Goal: Communication & Community: Answer question/provide support

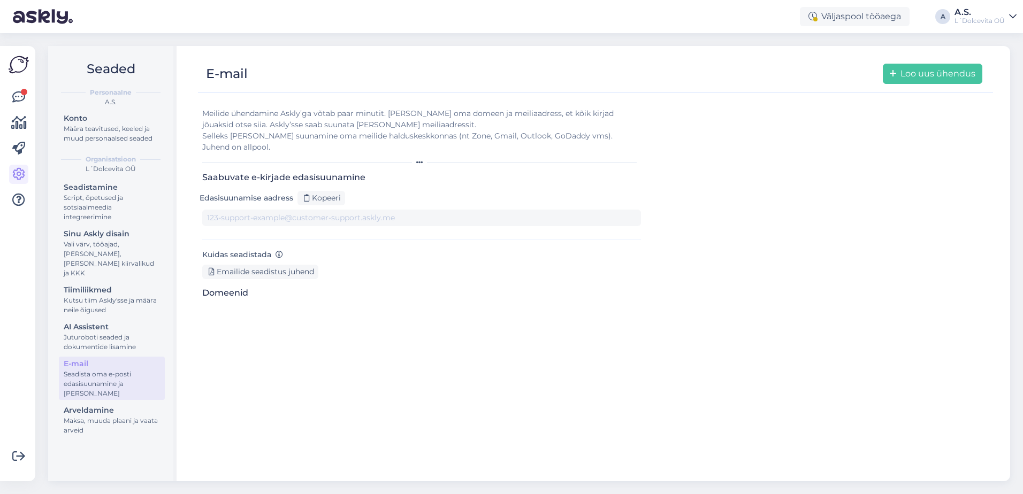
type input "[DOMAIN_NAME][EMAIL_ADDRESS][DOMAIN_NAME]"
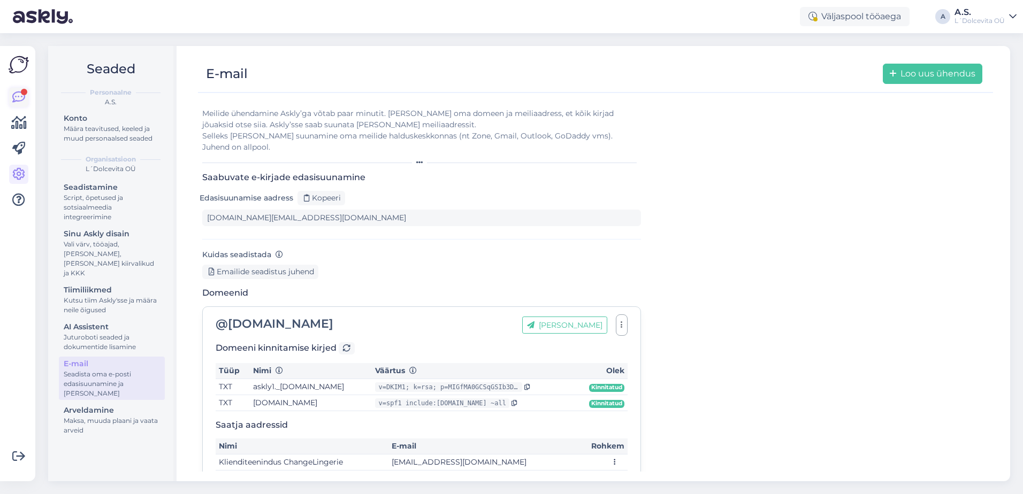
click at [21, 96] on icon at bounding box center [18, 97] width 13 height 13
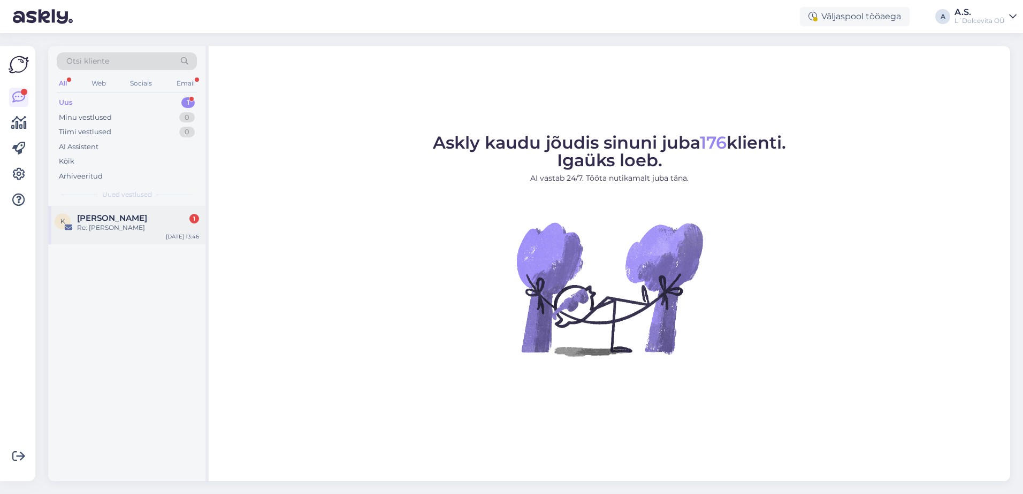
click at [103, 231] on div "Re: [PERSON_NAME]" at bounding box center [138, 228] width 122 height 10
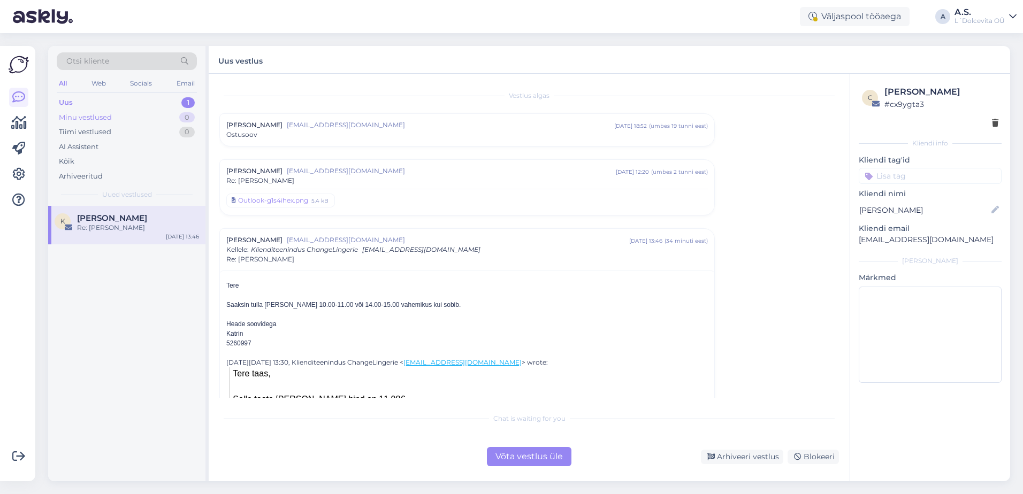
click at [109, 116] on div "Minu vestlused" at bounding box center [85, 117] width 53 height 11
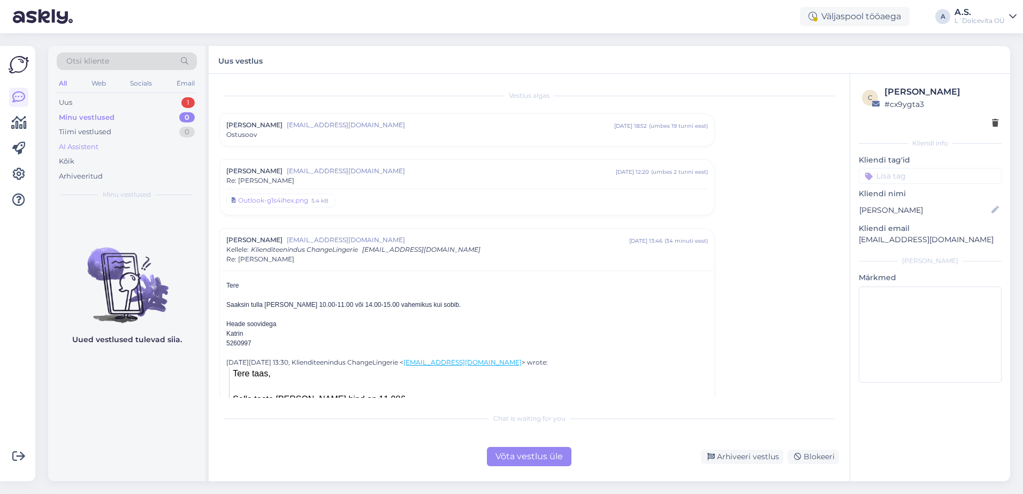
click at [79, 149] on div "AI Assistent" at bounding box center [79, 147] width 40 height 11
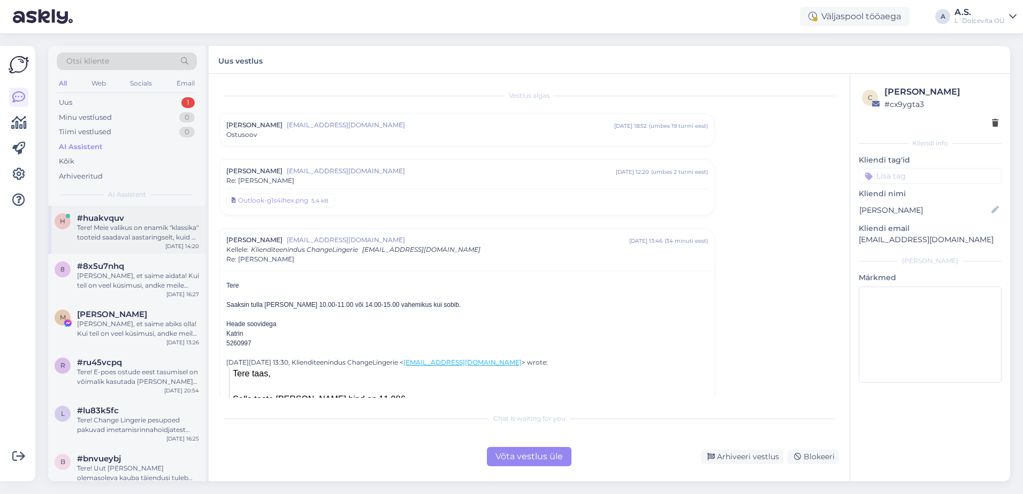
click at [108, 242] on div "h #huakvquv Tere! Meie valikus on enamik "klassika" tooteid saadaval aastarings…" at bounding box center [126, 230] width 157 height 48
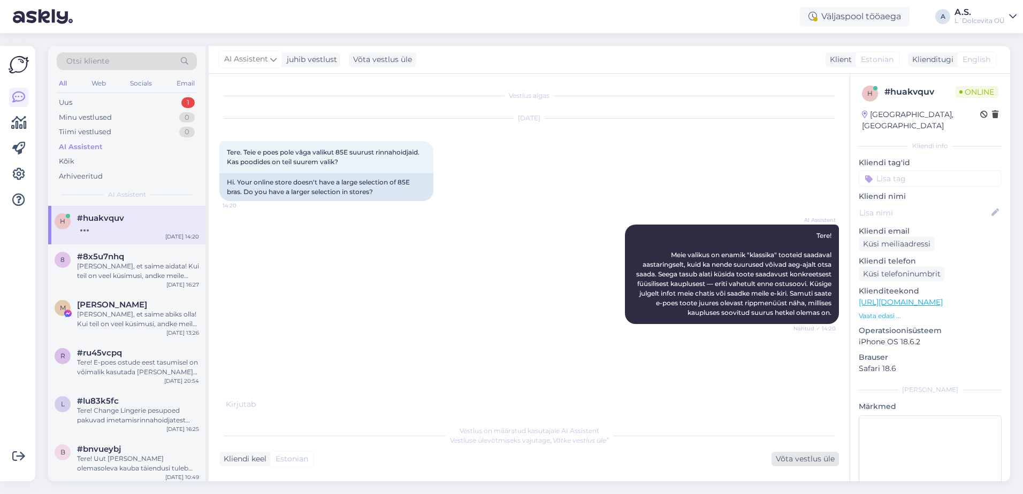
click at [787, 462] on div "Võta vestlus üle" at bounding box center [805, 459] width 67 height 14
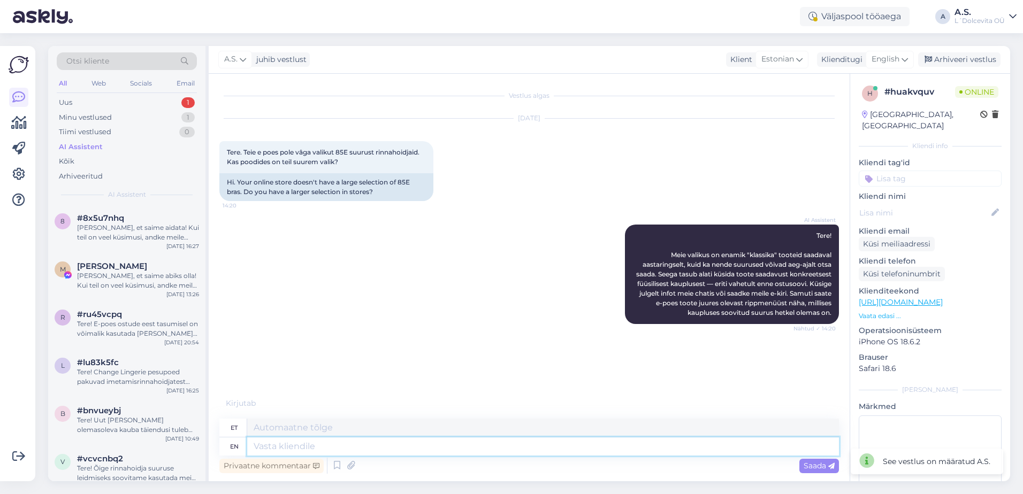
click at [467, 450] on textarea at bounding box center [543, 447] width 592 height 18
type textarea "Tere,"
type textarea "Tere, meil"
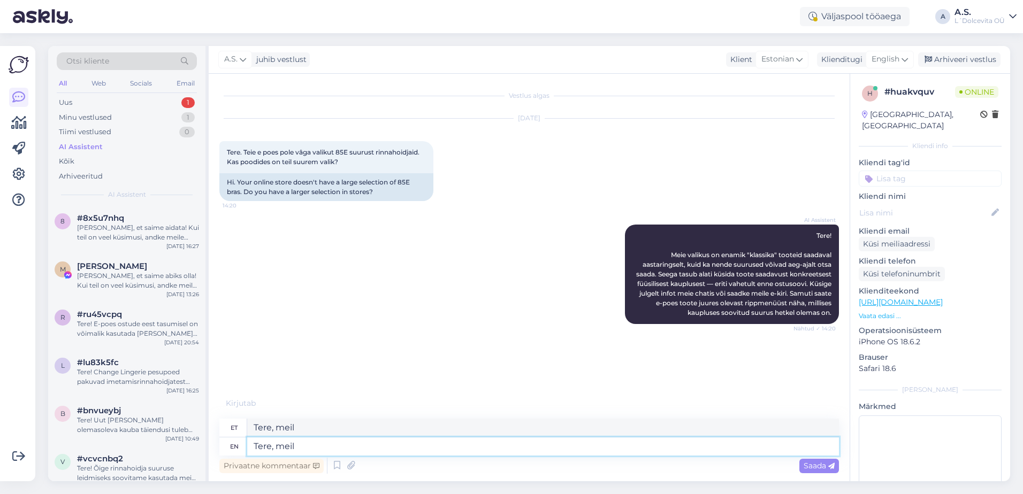
type textarea "Tere, meil o"
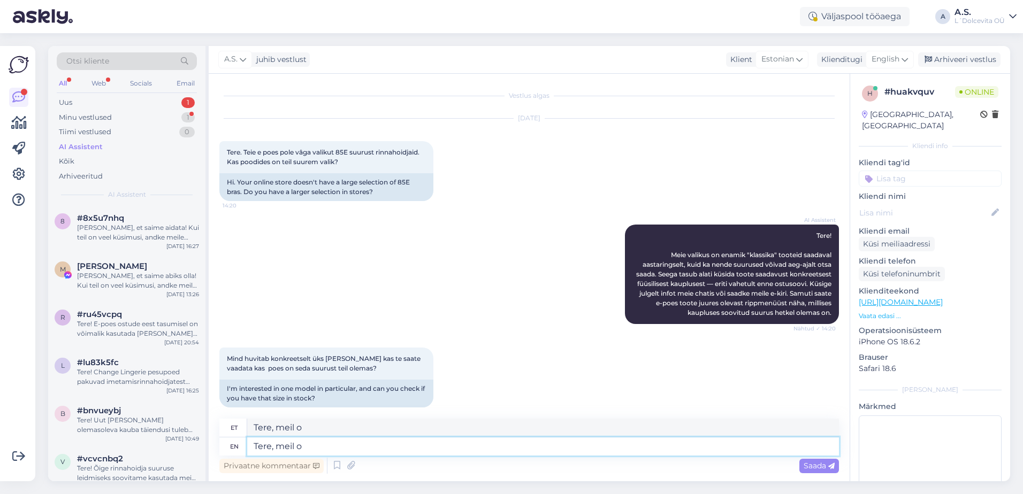
scroll to position [10, 0]
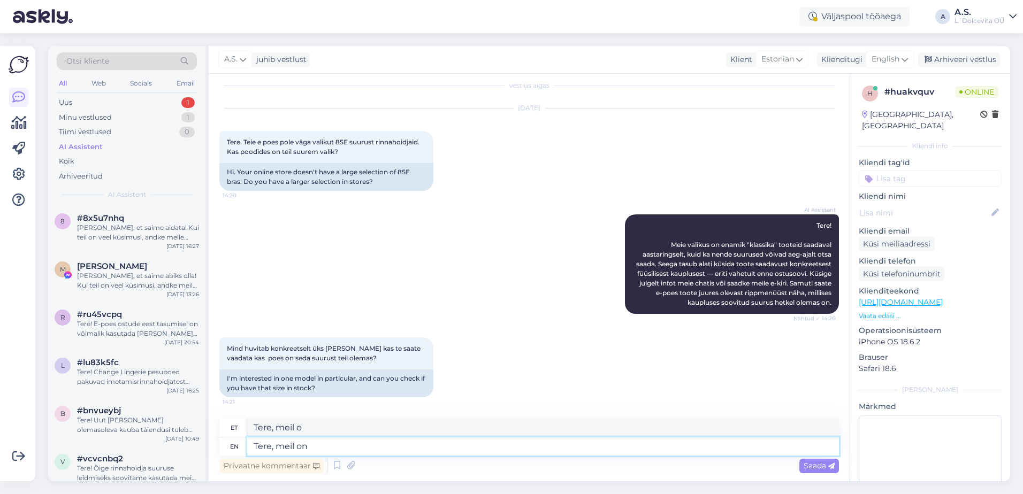
type textarea "Tere, meil on"
type textarea "Tere, meil on olemas"
type textarea "Tere, meil on olemas kõik"
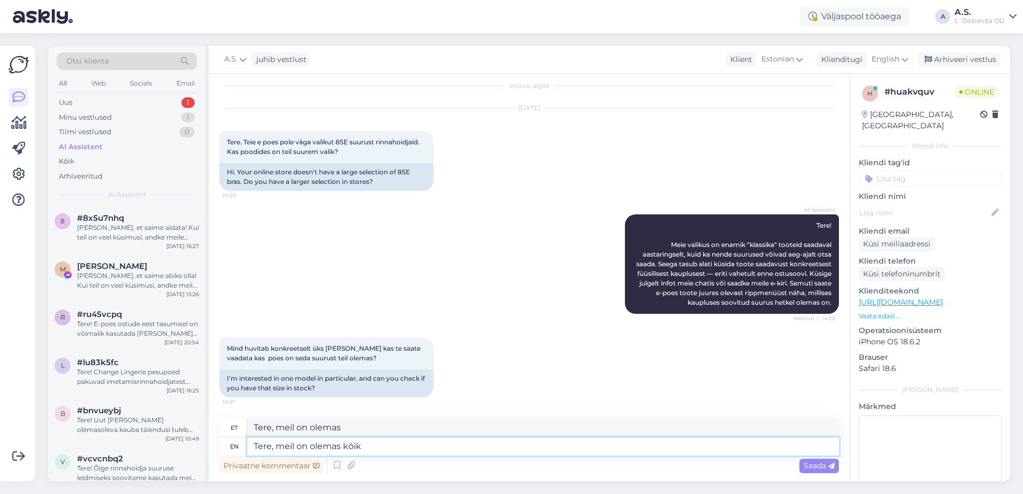
type textarea "Tere, meil on kõik olemas"
type textarea "Tere, meil on olemas kõik need m"
type textarea "Tere, meil on olemas kõik need"
type textarea "Tere, meil on olemas kõik need mudelid s"
type textarea "Tere, meil on olemas kõik need mudelid"
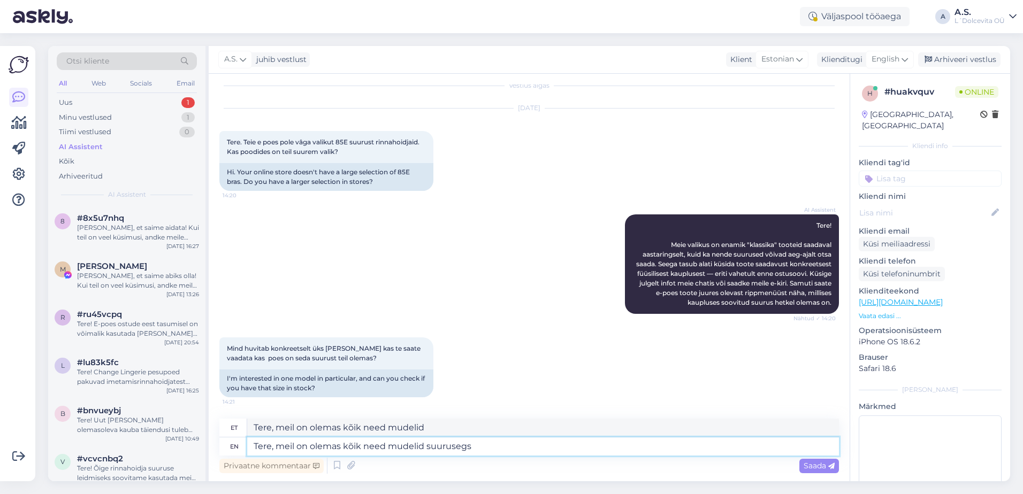
type textarea "Tere, meil on olemas kõik need mudelid suurusegs"
type textarea "Tere, meil on olemas kõik need mudelid suurused"
type textarea "Tere, meil on olemas kõik need mudelid suurusega"
type textarea "Tere, meil on olemas kõik need mudelid sobivad"
type textarea "Tere, meil on olemas kõik need mudelid suurusega 85E:"
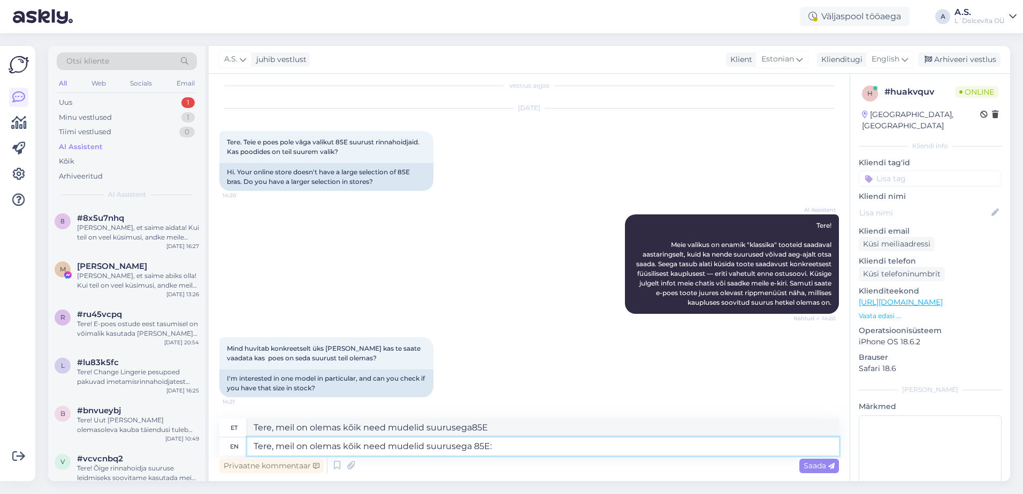
type textarea "Tere, meil on olemas kõik need mudelid suurusega85E:"
paste textarea "[URL][DOMAIN_NAME]"
type textarea "Tere, meil on olemas kõik need mudelid suurusega 85E: [URL][DOMAIN_NAME]"
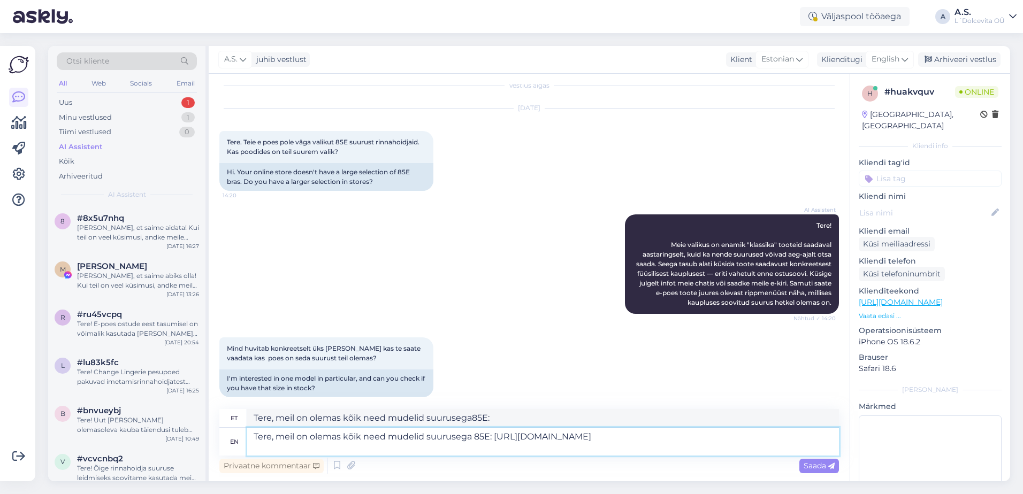
type textarea "Tere, meil on olemas kõik need mudelid suurusega85E: [URL][DOMAIN_NAME]"
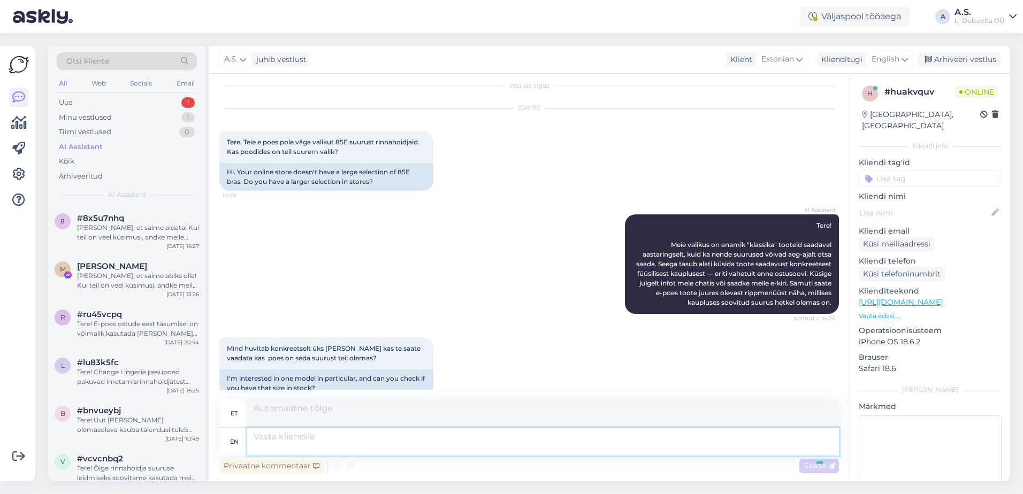
scroll to position [132, 0]
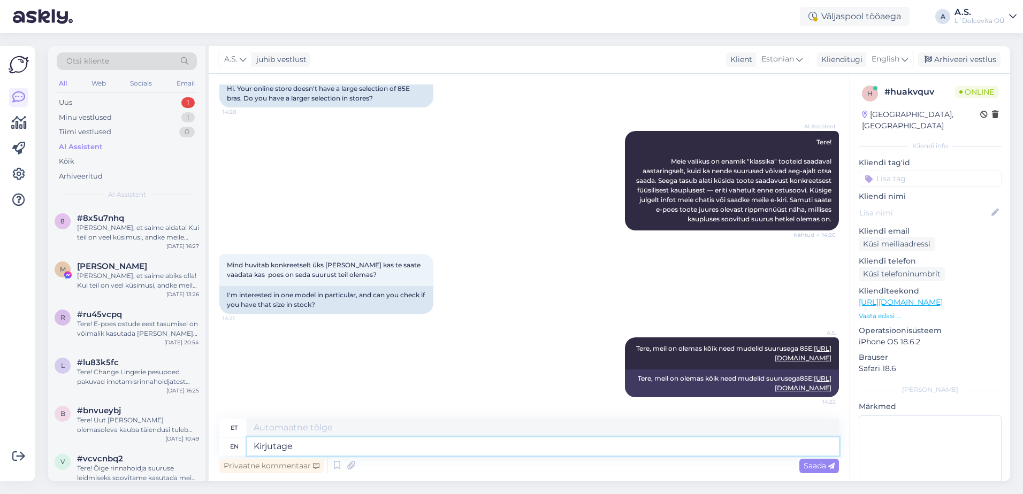
type textarea "Kirjutage"
type textarea "Kirjaaeg"
type textarea "Kirjutage mis"
type textarea "Kirjutage mis mudel"
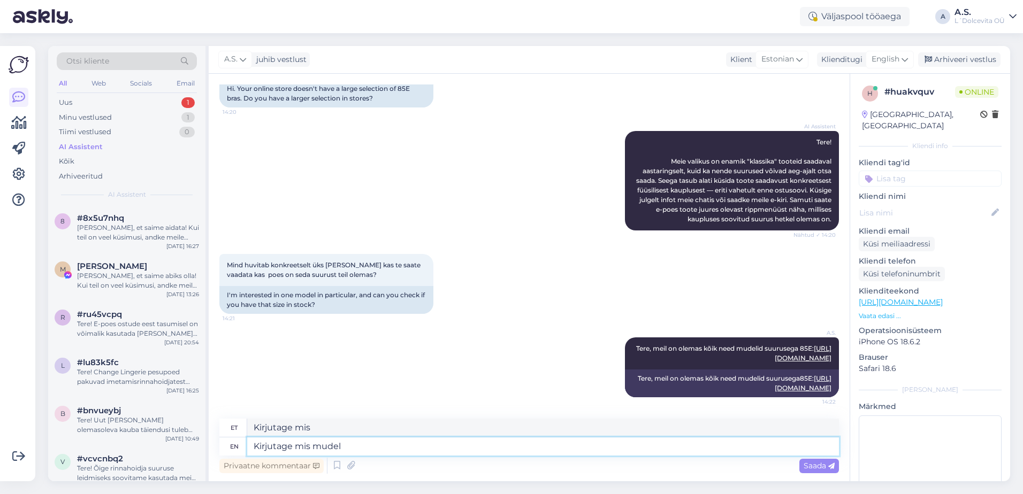
type textarea "Kirjutage [PERSON_NAME]"
type textarea "Kirjutage mis mudel teid"
type textarea "Kirjutage [PERSON_NAME] teid"
type textarea "Kirjutage mis mudel teid huvitab"
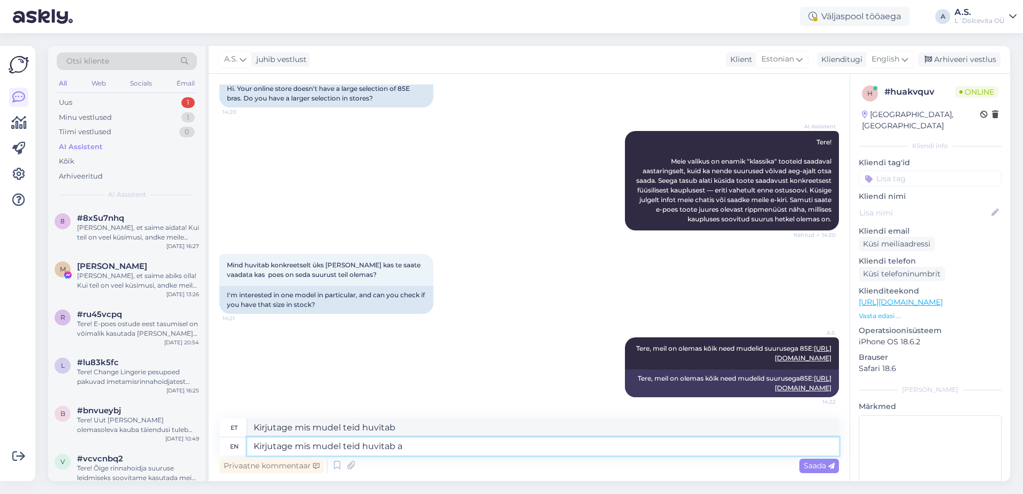
type textarea "Kirjutage mis mudel teid huvitab a"
type textarea "Kirjutage mis mudel teid huvitab"
type textarea "Kirjutage mis mudel teid huvitab ja"
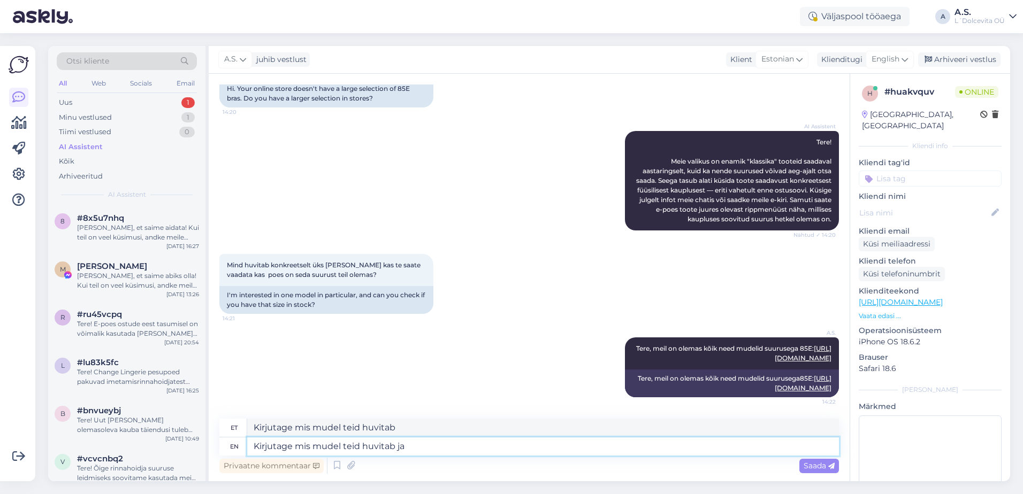
type textarea "Kirjutage mis mudel teid huvitab ja"
type textarea "Kirjutage mis mudel teid huvitab ja vaatame"
type textarea "Kirjutage mis mudel teid huvitab ja vaatame kas s"
type textarea "Kirjutage mis mudel teid huvitab ja vaatame kas"
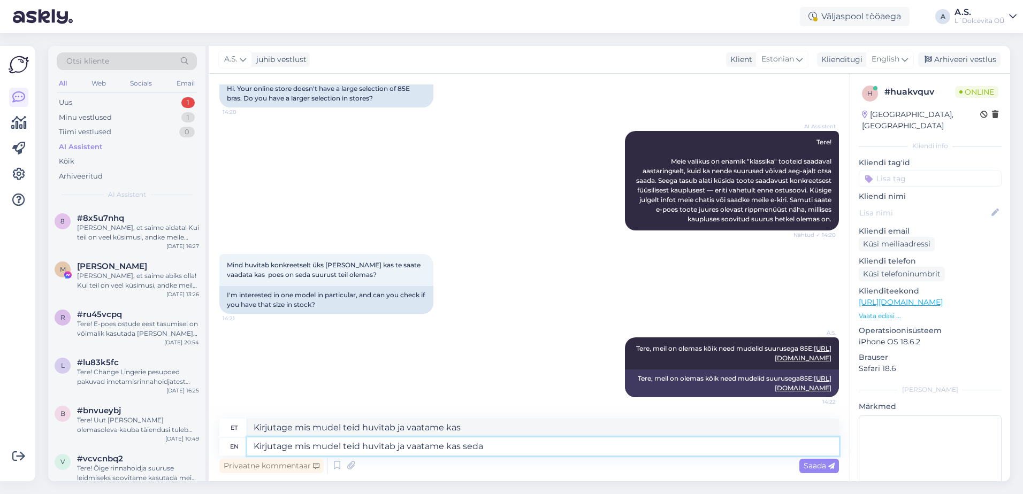
type textarea "Kirjutage mis mudel teid huvitab ja vaatame kas seda"
type textarea "Kirjutage mis mudel teid huvitab ja vaatame [PERSON_NAME]"
type textarea "Kirjutage mis mudel teid huvitab ja vaatame kas seda suurust"
type textarea "Kirjutage mis mudel teid huvitab ja vaatame [PERSON_NAME] suurust"
type textarea "Kirjutage mis mudel teid huvitab ja vaatame kas seda suurust on o"
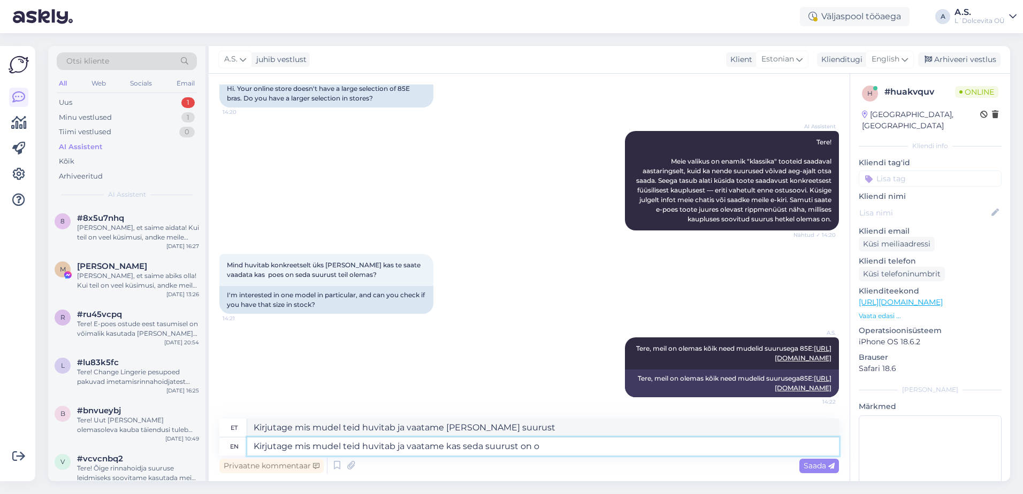
type textarea "Kirjutage mis mudel teid huvitab ja vaatame [PERSON_NAME] suurust on"
type textarea "Kirjutage mis mudel teid huvitab ja vaatame kas seda suurust on olemas"
type textarea "Kirjutage mis mudel teid huvitab ja vaatame [PERSON_NAME] suurust on olemas"
type textarea "Kirjutage mis mudel teid huvitab ja vaatame kas seda suurust on olemas kuskil me"
type textarea "Kirjutage mis mudel teid huvitab ja vaatame [PERSON_NAME] suurust on olemas kus…"
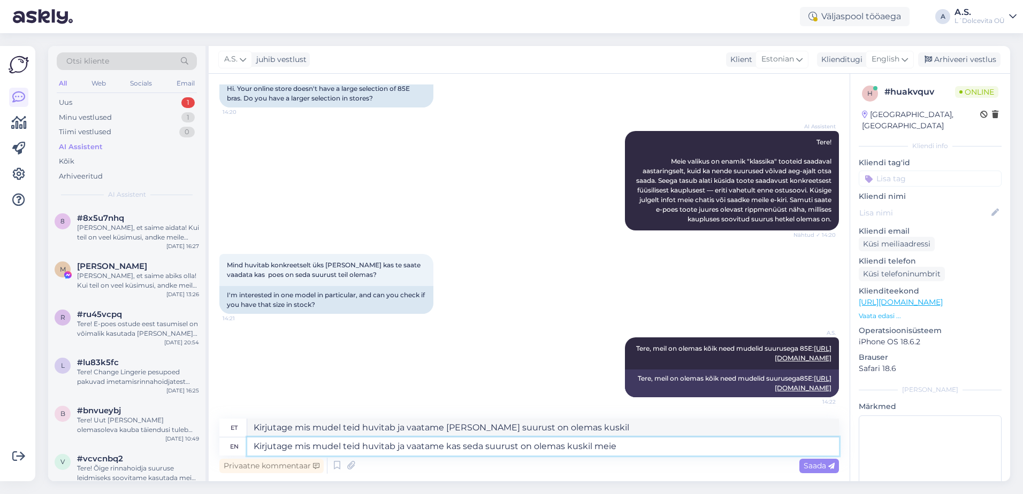
type textarea "Kirjutage mis mudel teid huvitab ja vaatame kas seda suurust on olemas kuskil m…"
type textarea "Kirjutage mis mudel teid huvitab ja vaatame [PERSON_NAME] suurust on olemas kus…"
type textarea "Kirjutage mis mudel teid huvitab ja vaatame kas seda suurust on olemas kuskil m…"
type textarea "Kirjutage mis mudel teid huvitab ja vaatame [PERSON_NAME] suurust on olemas kus…"
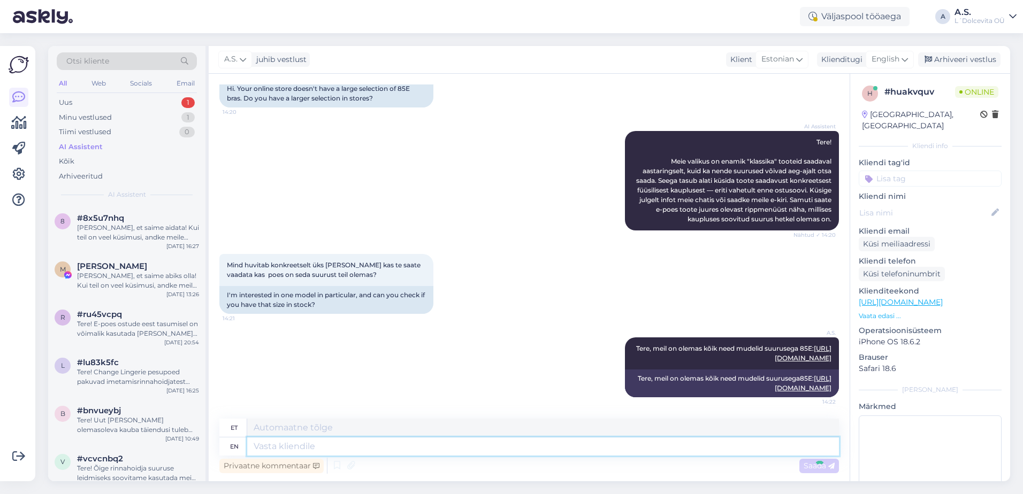
scroll to position [216, 0]
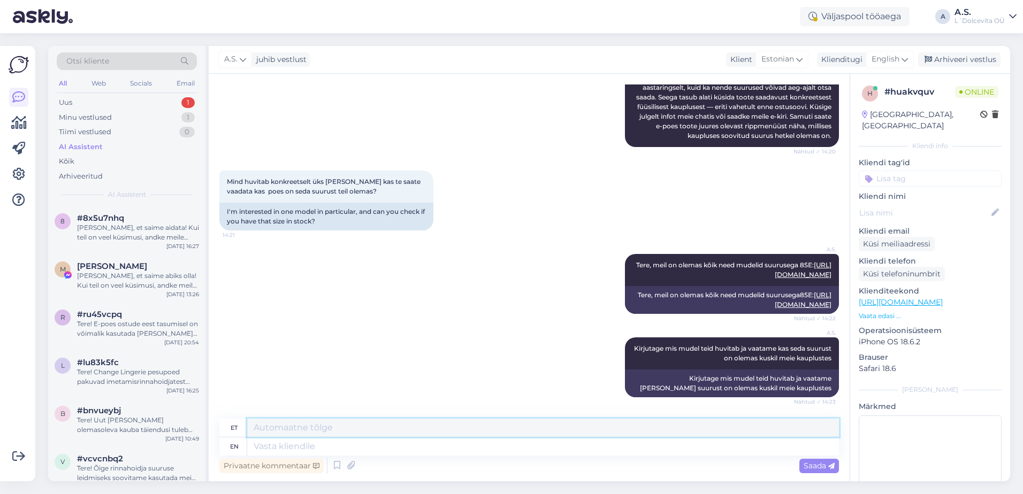
click at [293, 423] on textarea at bounding box center [543, 428] width 592 height 18
drag, startPoint x: 822, startPoint y: 358, endPoint x: 645, endPoint y: 346, distance: 177.0
click at [645, 346] on div "[PERSON_NAME] mis mudel teid huvitab ja vaatame kas seda suurust on olemas kusk…" at bounding box center [732, 354] width 214 height 32
copy span "Kirjutage mis mudel teid huvitab ja vaatame kas seda suurust on olemas kuskil m…"
click at [313, 425] on textarea at bounding box center [543, 428] width 592 height 18
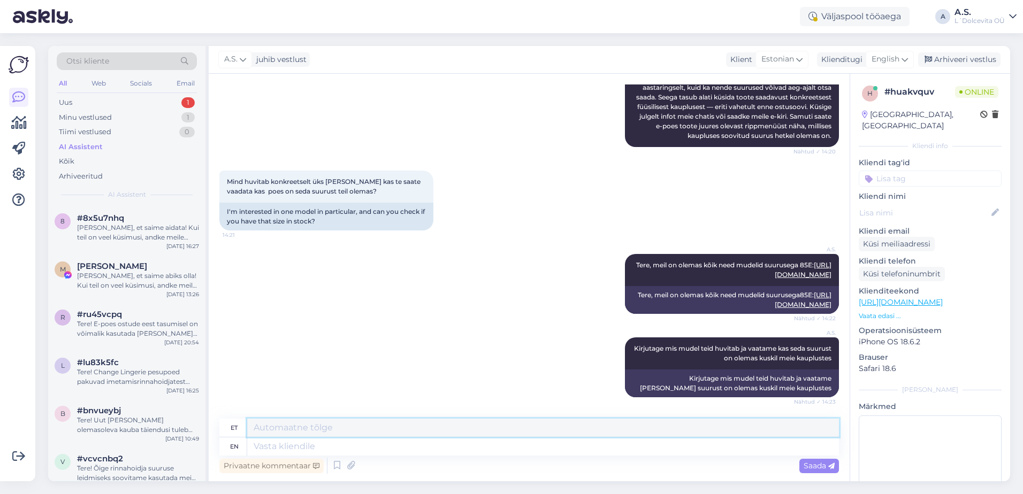
paste textarea "Kirjutage mis mudel teid huvitab ja vaatame kas seda suurust on olemas kuskil m…"
type textarea "Kirjutage mis mudel teid huvitab ja vaatame kas seda suurust on olemas kuskil m…"
drag, startPoint x: 670, startPoint y: 425, endPoint x: 241, endPoint y: 424, distance: 429.2
click at [241, 424] on div "et Kirjutage mis mudel teid huvitab ja vaatame kas seda suurust on olemas kuski…" at bounding box center [529, 428] width 620 height 19
click at [463, 271] on div "A.S. Tere, meil on olemas kõik need mudelid suurusega 85E: [URL][DOMAIN_NAME] N…" at bounding box center [529, 283] width 620 height 83
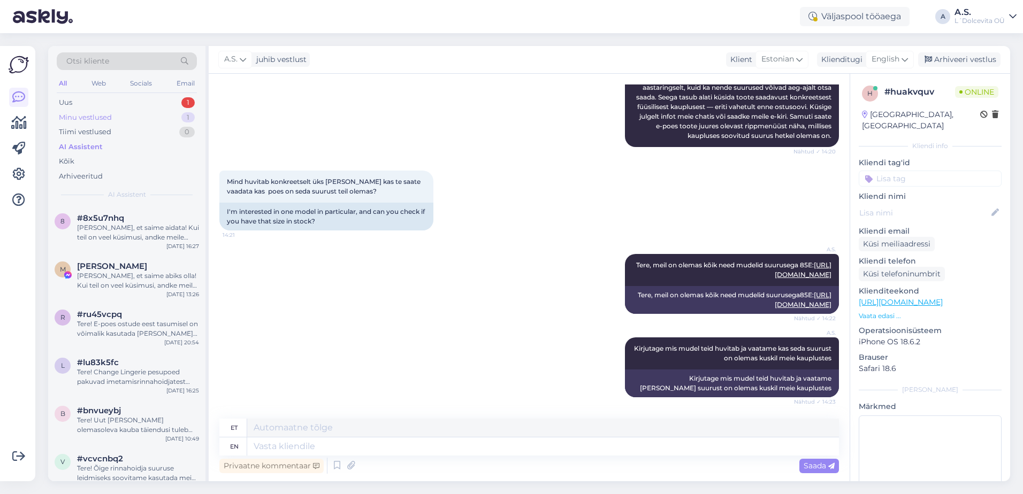
click at [97, 111] on div "Minu vestlused 1" at bounding box center [127, 117] width 140 height 15
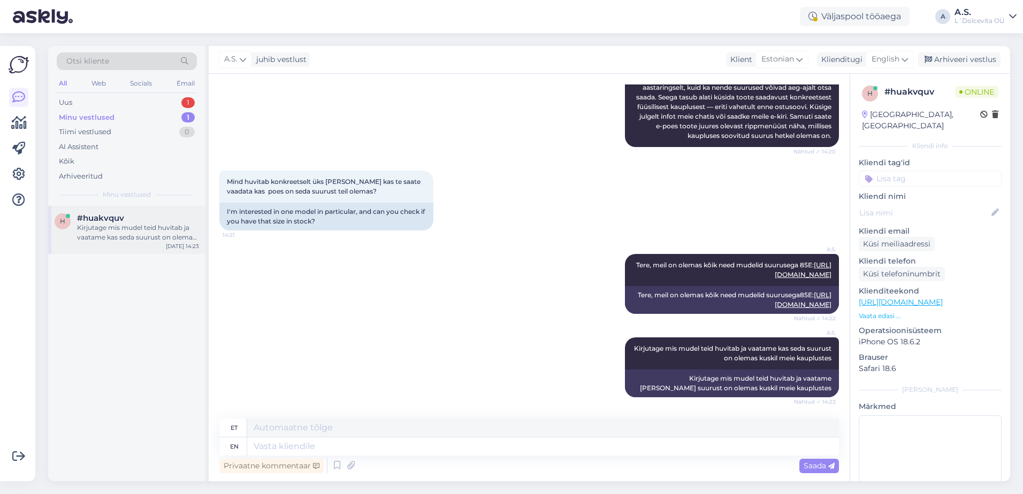
click at [89, 232] on div "Kirjutage mis mudel teid huvitab ja vaatame kas seda suurust on olemas kuskil m…" at bounding box center [138, 232] width 122 height 19
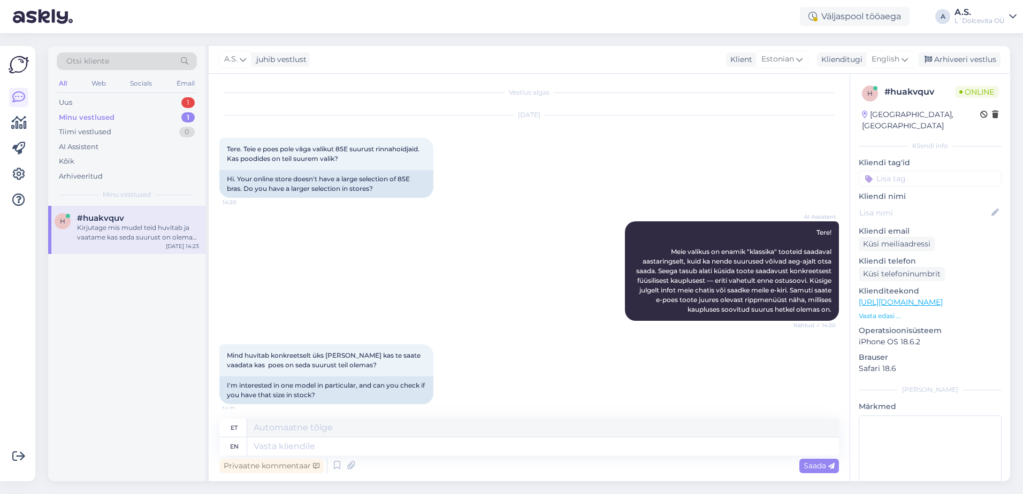
scroll to position [0, 0]
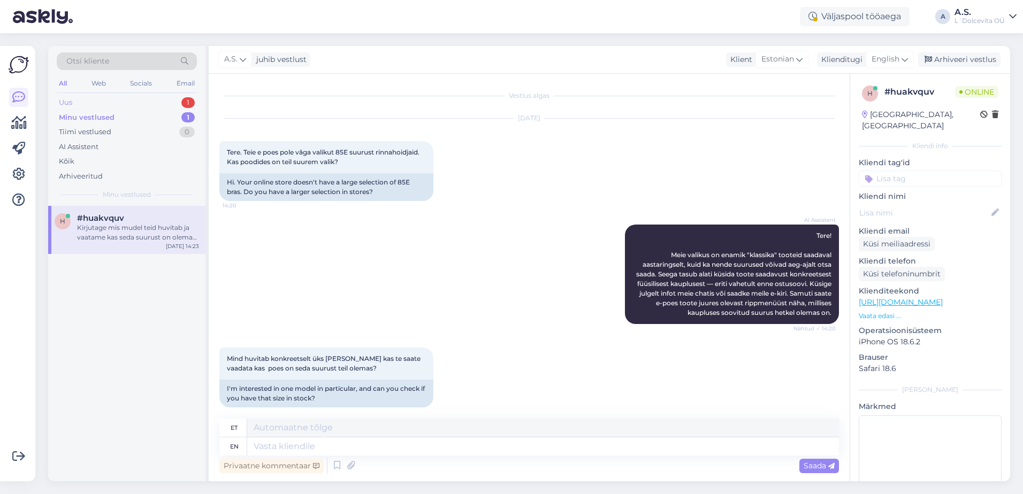
click at [91, 100] on div "Uus 1" at bounding box center [127, 102] width 140 height 15
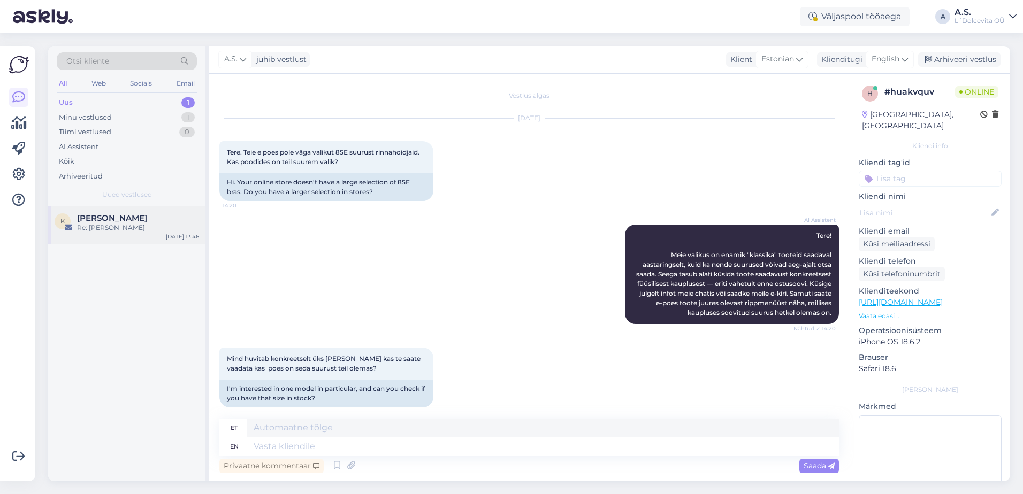
click at [106, 227] on div "Re: [PERSON_NAME]" at bounding box center [138, 228] width 122 height 10
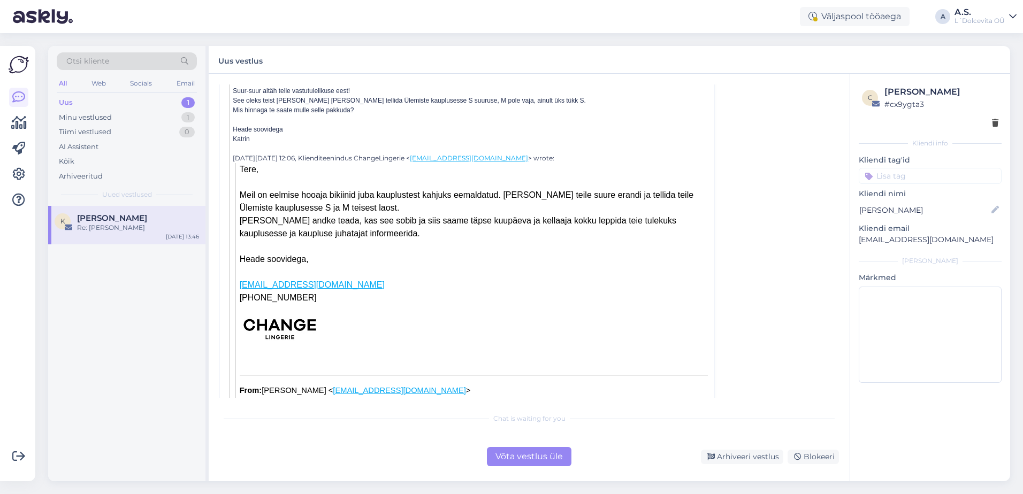
scroll to position [321, 0]
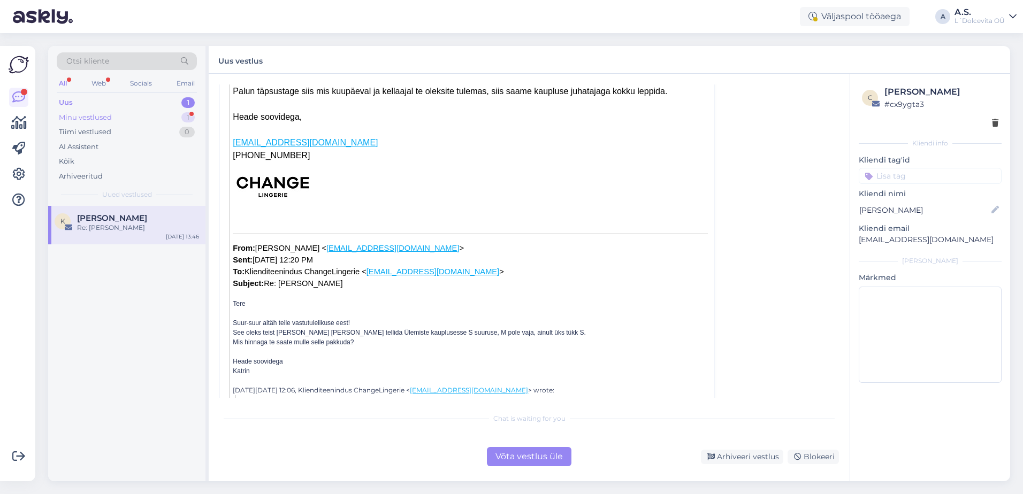
click at [133, 119] on div "Minu vestlused 1" at bounding box center [127, 117] width 140 height 15
click at [95, 227] on div "Palun vaadake kas Ibi Full Shaperit kuskil poes on teil olemas 85E suurust" at bounding box center [138, 232] width 122 height 19
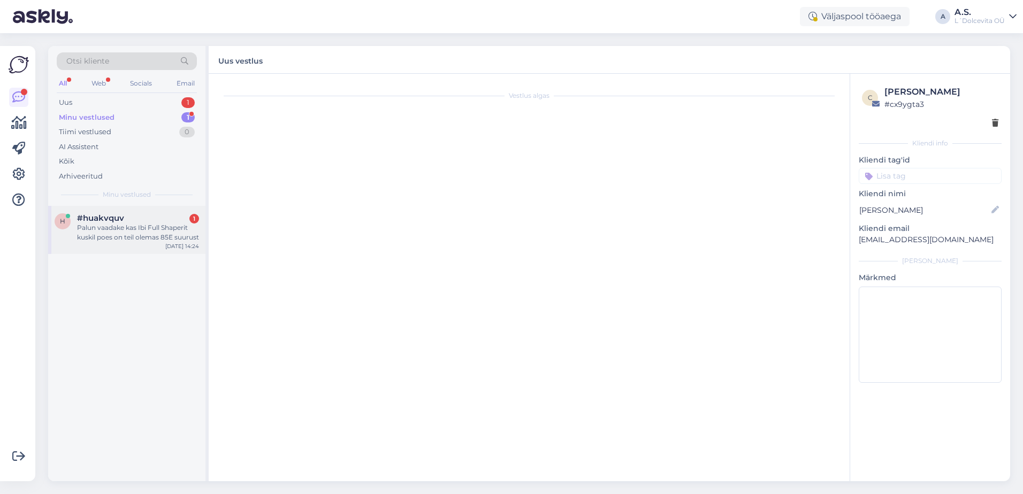
scroll to position [299, 0]
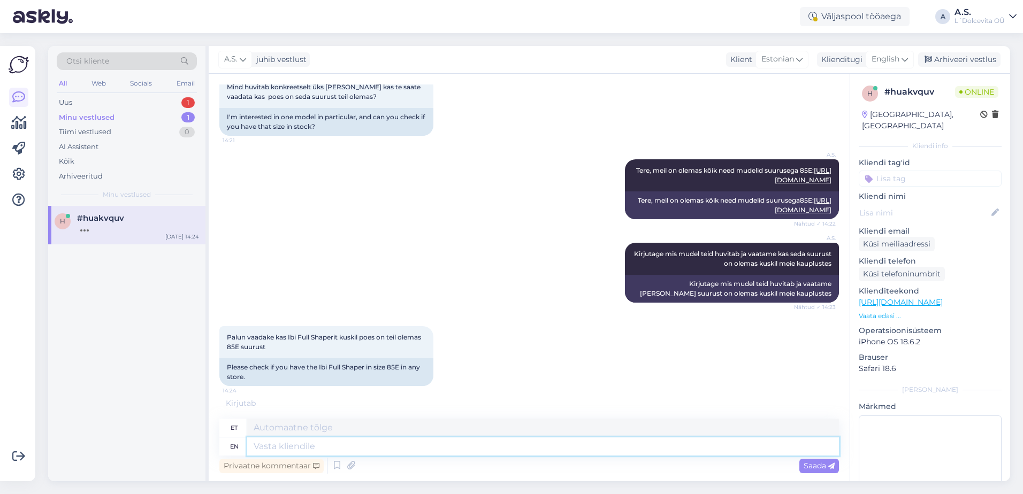
click at [395, 446] on textarea at bounding box center [543, 447] width 592 height 18
click at [367, 428] on textarea at bounding box center [543, 428] width 592 height 18
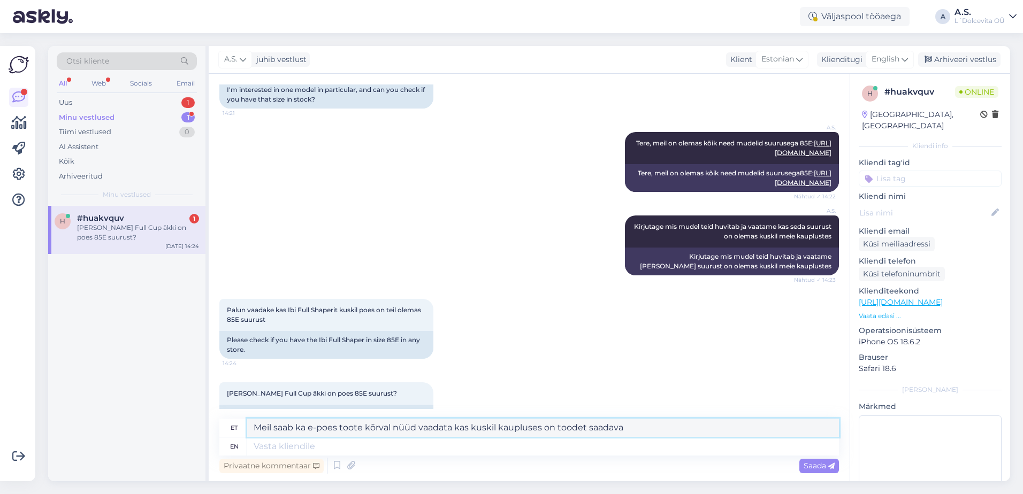
scroll to position [373, 0]
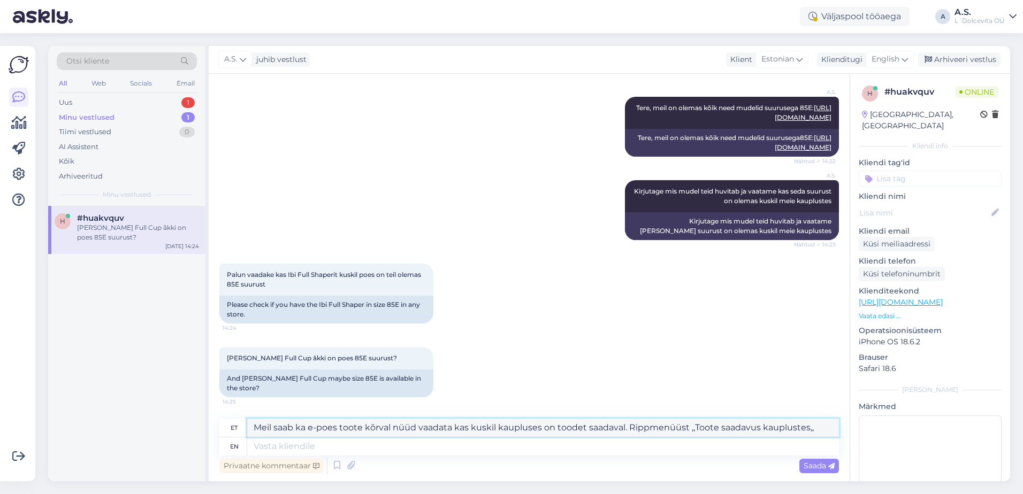
click at [721, 429] on textarea "Meil saab ka e-poes toote kõrval nüüd vaadata kas kuskil kaupluses on toodet sa…" at bounding box center [543, 428] width 592 height 18
click at [802, 432] on textarea "Meil saab ka e-poes toote kõrval nüüd vaadata kas kuskil kaupluses on toodet sa…" at bounding box center [543, 428] width 592 height 18
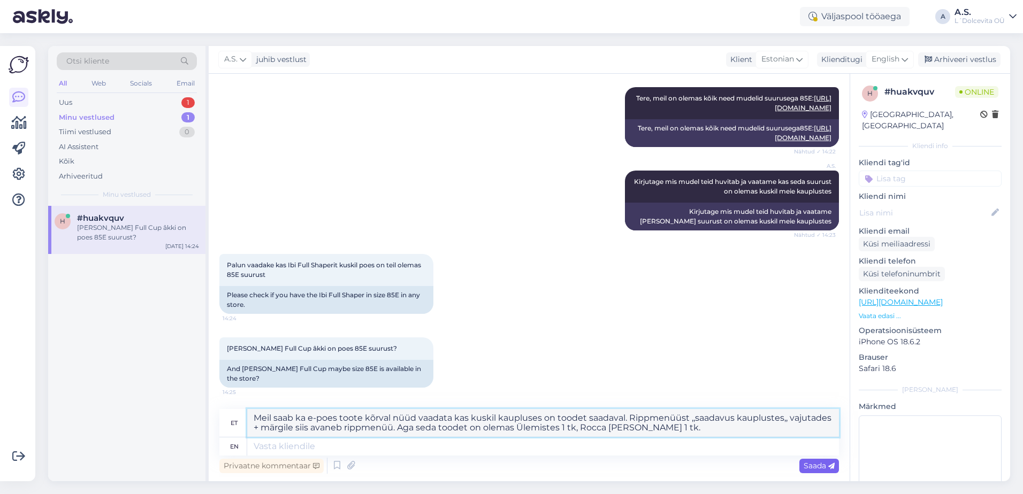
type textarea "Meil saab ka e-poes toote kõrval nüüd vaadata kas kuskil kaupluses on toodet sa…"
click at [812, 468] on span "Saada" at bounding box center [819, 466] width 31 height 10
click at [668, 429] on textarea "Meil saab ka e-poes toote kõrval nüüd vaadata kas kuskil kaupluses on toodet sa…" at bounding box center [543, 423] width 592 height 28
click at [816, 463] on span "Saada" at bounding box center [819, 466] width 31 height 10
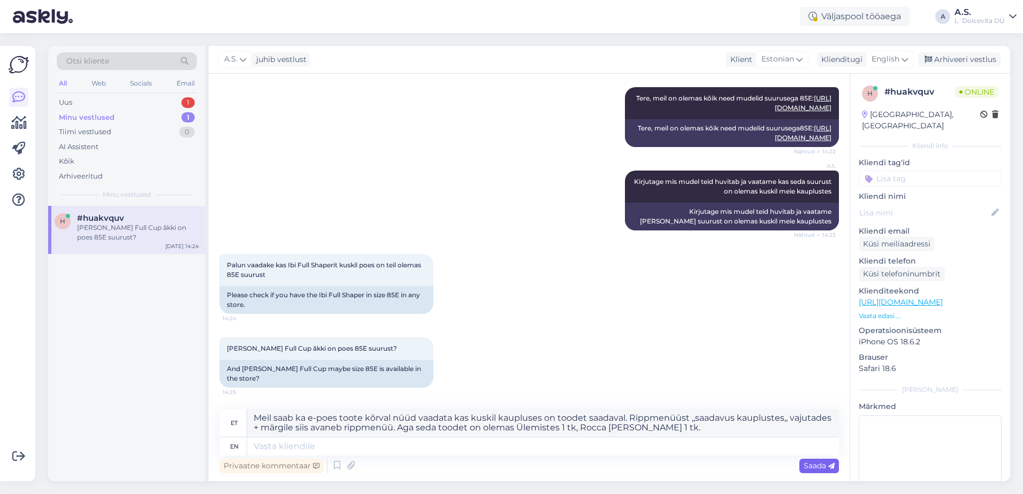
click at [812, 464] on span "Saada" at bounding box center [819, 466] width 31 height 10
click at [666, 426] on textarea "Meil saab ka e-poes toote kõrval nüüd vaadata kas kuskil kaupluses on toodet sa…" at bounding box center [543, 423] width 592 height 28
click at [311, 450] on textarea at bounding box center [543, 447] width 592 height 18
click at [299, 420] on textarea "Meil saab ka e-poes toote kõrval nüüd vaadata kas kuskil kaupluses on toodet sa…" at bounding box center [543, 423] width 592 height 28
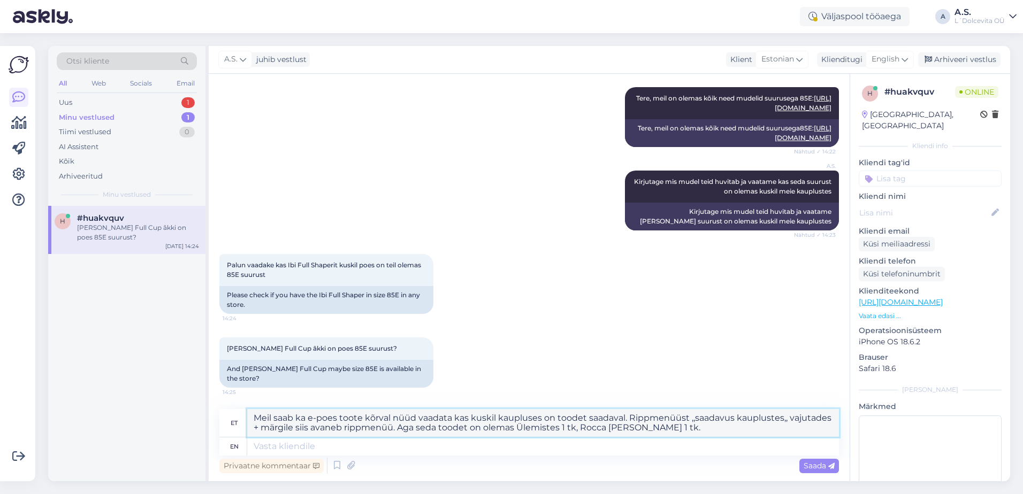
click at [299, 420] on textarea "Meil saab ka e-poes toote kõrval nüüd vaadata kas kuskil kaupluses on toodet sa…" at bounding box center [543, 423] width 592 height 28
click at [716, 430] on textarea "Meil saab ka e-poes toote kõrval nüüd vaadata kas kuskil kaupluses on toodet sa…" at bounding box center [543, 423] width 592 height 28
click at [811, 471] on div "Saada" at bounding box center [819, 466] width 40 height 14
click at [803, 463] on div "Saada" at bounding box center [819, 466] width 40 height 14
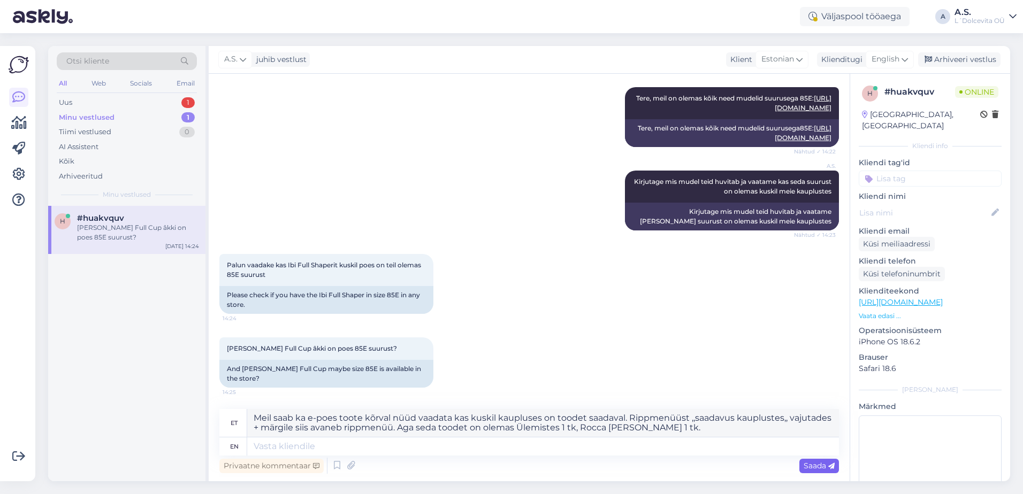
click at [803, 463] on div "Saada" at bounding box center [819, 466] width 40 height 14
click at [95, 238] on div "[PERSON_NAME] Full Cup âkki on poes 85E suurust?" at bounding box center [138, 232] width 122 height 19
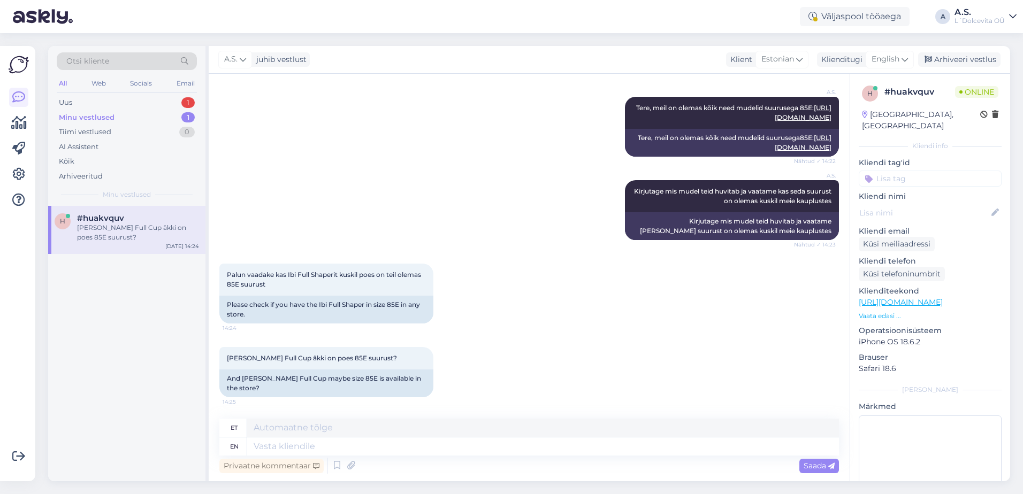
scroll to position [373, 0]
click at [313, 429] on textarea at bounding box center [543, 428] width 592 height 18
type textarea "F"
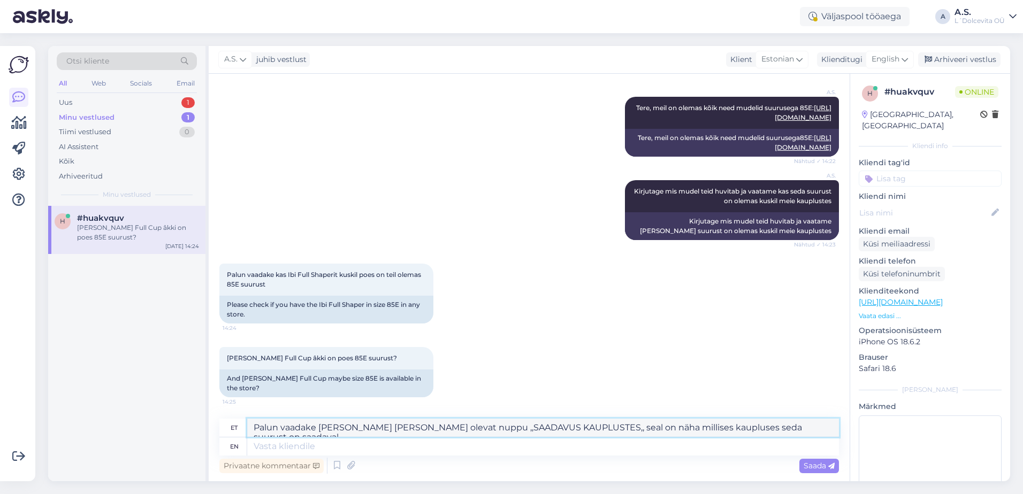
drag, startPoint x: 815, startPoint y: 428, endPoint x: 256, endPoint y: 430, distance: 558.7
click at [256, 430] on textarea "Palun vaadake [PERSON_NAME] [PERSON_NAME] olevat nuppu ,,SAADAVUS KAUPLUSTES,, …" at bounding box center [543, 428] width 592 height 18
type textarea "Palun vaadake [PERSON_NAME] [PERSON_NAME] olevat nuppu ,,SAADAVUS KAUPLUSTES,, …"
click at [264, 447] on textarea at bounding box center [543, 447] width 592 height 18
paste textarea "Palun vaadake [PERSON_NAME] [PERSON_NAME] olevat nuppu ,,SAADAVUS KAUPLUSTES,, …"
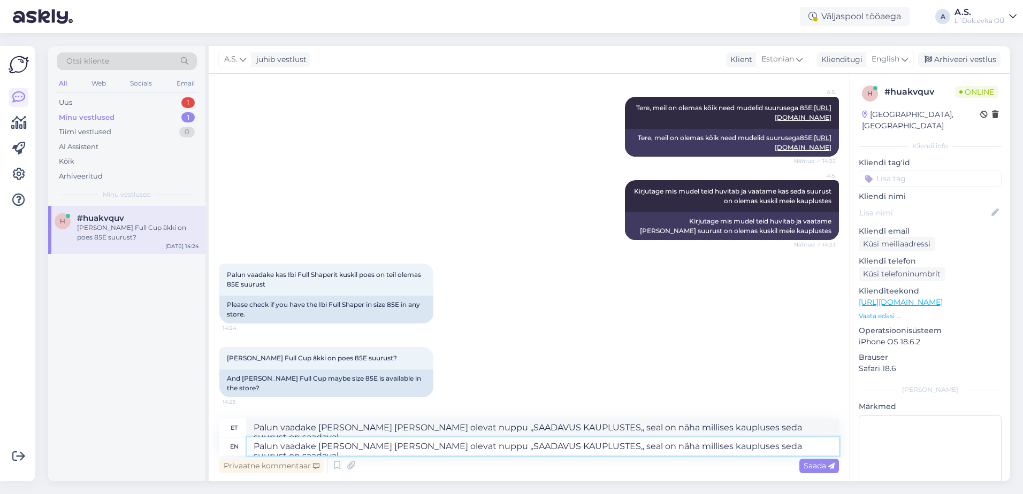
type textarea "Palun vaadake [PERSON_NAME] [PERSON_NAME] olevat nuppu ,,SAADAVUS KAUPLUSTES,, …"
click at [425, 426] on textarea "Palun vaadake [PERSON_NAME] [PERSON_NAME] olevat nuppu ,,SAADAVUS KAUPLUSTES,, …" at bounding box center [543, 428] width 592 height 18
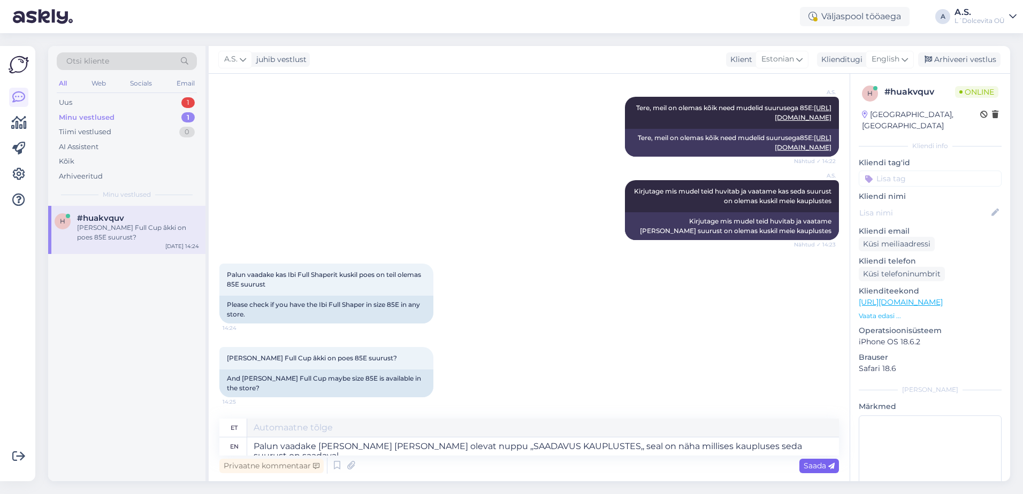
click at [804, 464] on span "Saada" at bounding box center [819, 466] width 31 height 10
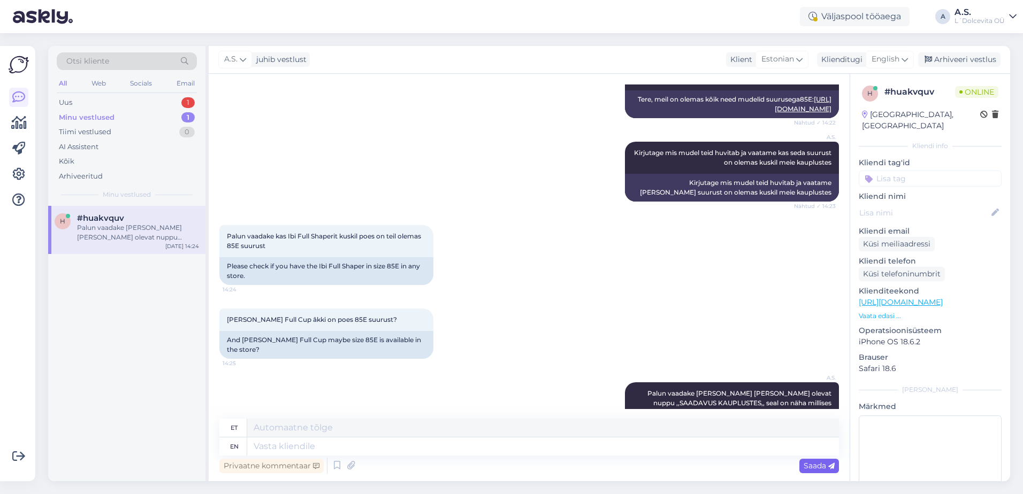
scroll to position [438, 0]
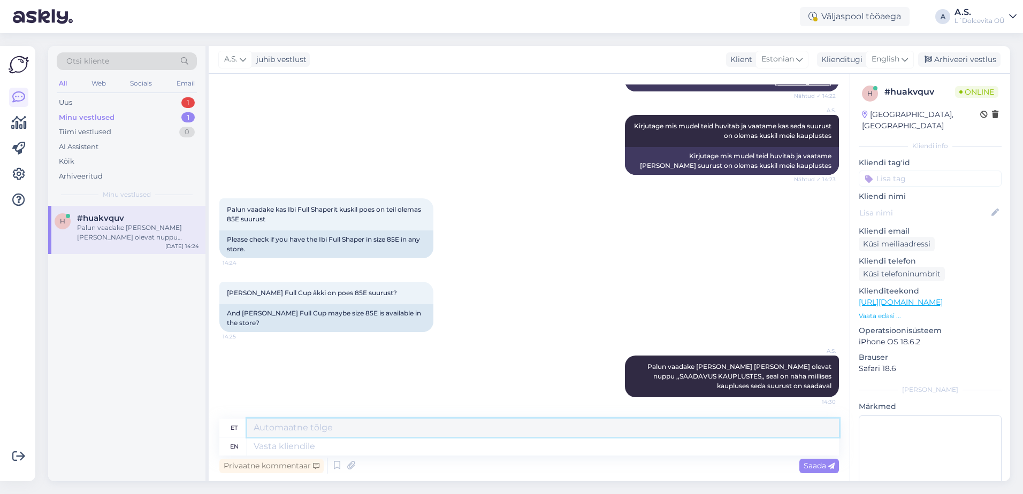
click at [441, 428] on textarea at bounding box center [543, 428] width 592 height 18
click at [429, 449] on textarea at bounding box center [543, 447] width 592 height 18
type textarea "Ibi"
type textarea "Ibi on o"
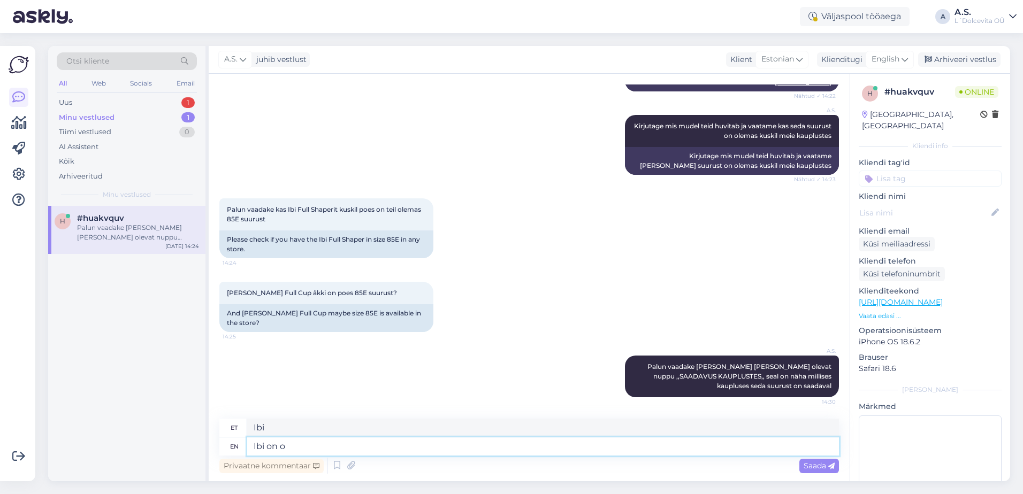
type textarea "Ibi peal"
type textarea "Ibi on olemas"
type textarea "Ibi on olemas Ülemistes"
type textarea "Ibi on olemas Ülemiste"
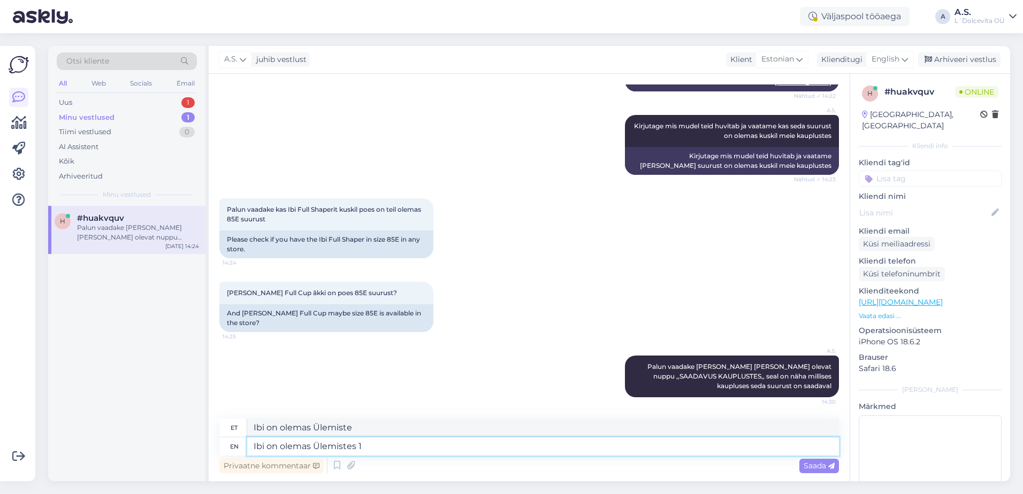
type textarea "Ibi on olemas Ülemistes 1"
type textarea "Ibi on olemas Ülemiste 1"
type textarea "Ibi on olemas Ülemistes 1 tk j"
type textarea "Ibi on olemas Ülemiste 1 tk"
type textarea "Ibi on olemas Ülemistes 1 tk ja"
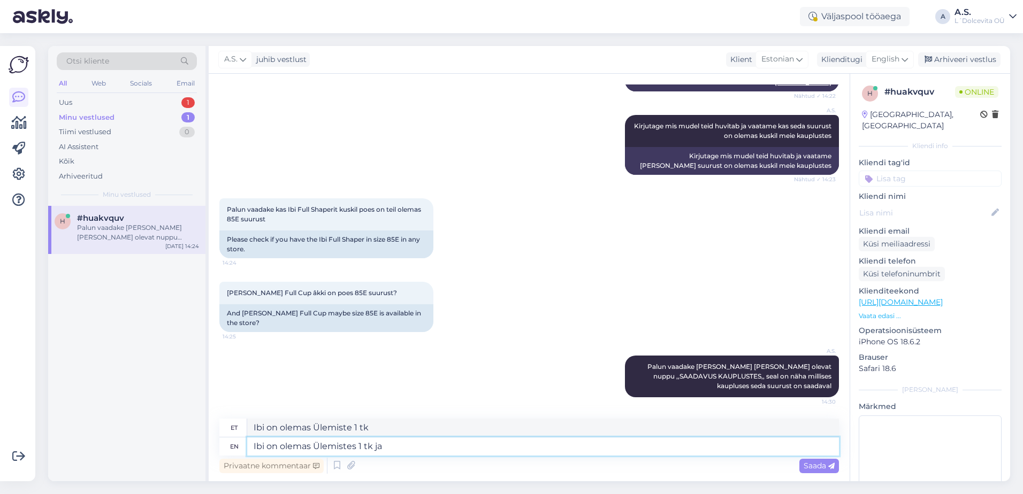
type textarea "Ibi on olemas Ülemistes 1 tk ja"
type textarea "Ibi on olemas Ülemistes 1 tk [PERSON_NAME]"
type textarea "Ibi on olemas Ülemistes 1 tk [PERSON_NAME] 1"
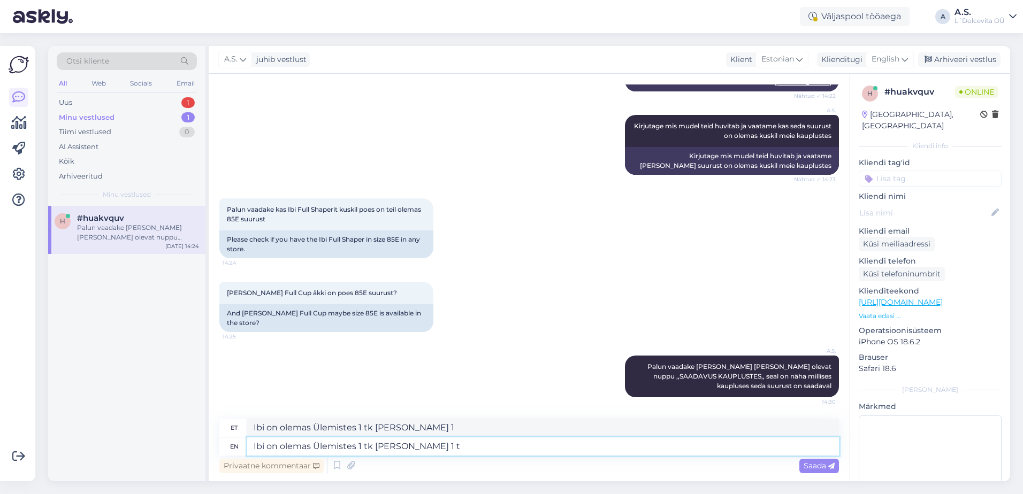
type textarea "Ibi on olemas Ülemistes 1 tk [PERSON_NAME] 1 tk"
click at [810, 470] on span "Saada" at bounding box center [819, 466] width 31 height 10
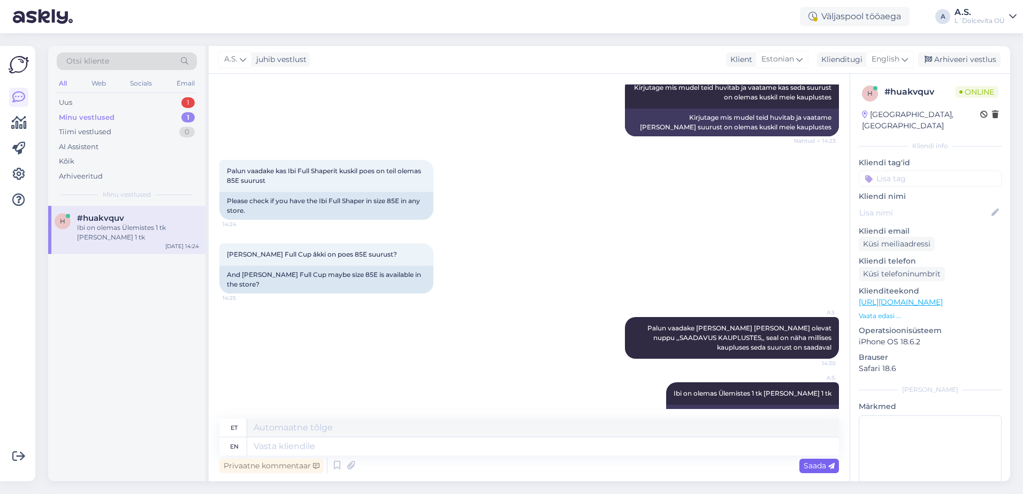
scroll to position [502, 0]
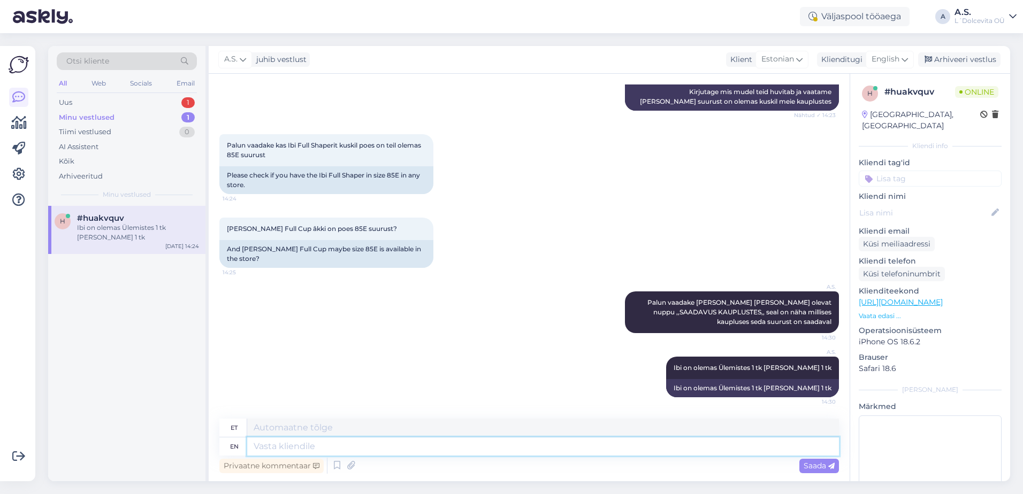
click at [426, 450] on textarea at bounding box center [543, 447] width 592 height 18
type textarea "mis"
type textarea "vale"
type textarea "mis värvi"
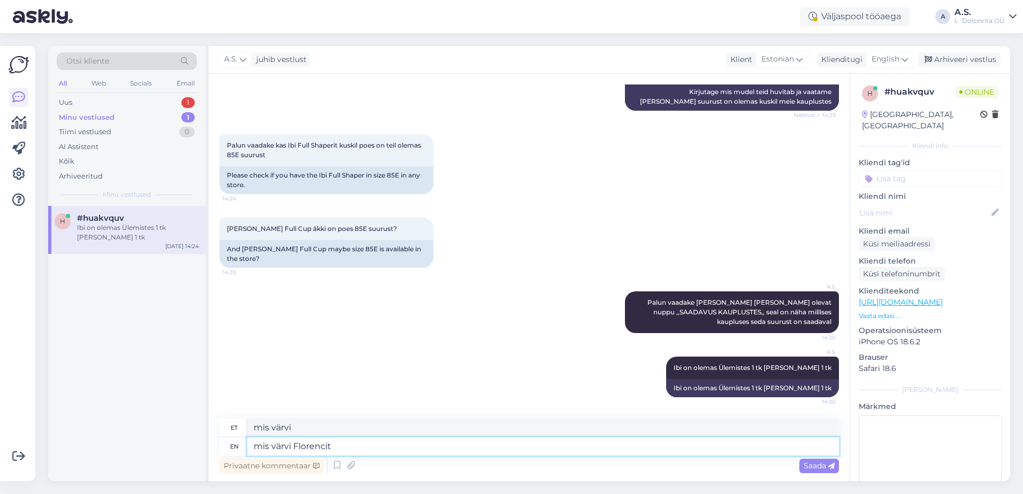
type textarea "mis värvi Florencit"
type textarea "mis värvi Florencit te"
type textarea "mis värvi Florencit te vaatasite"
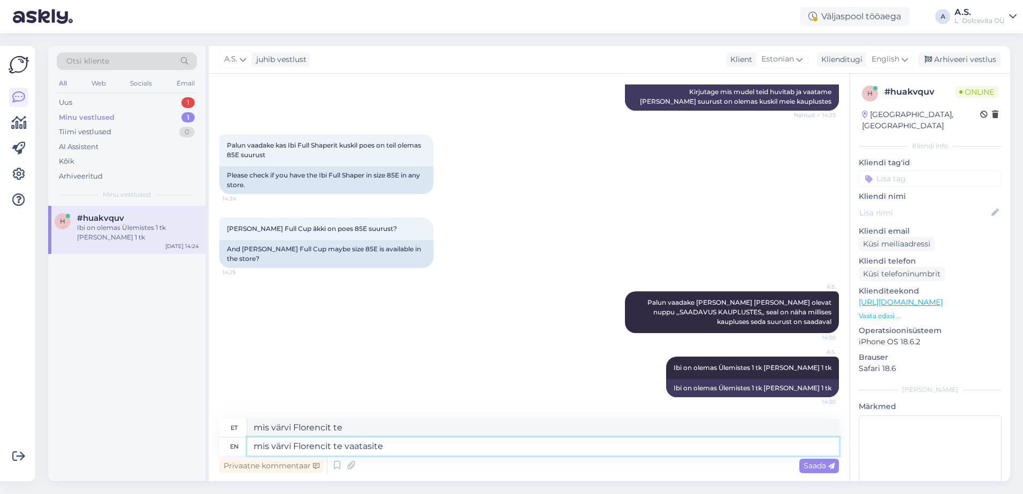
type textarea "mis värvi Florencit te vaatasite"
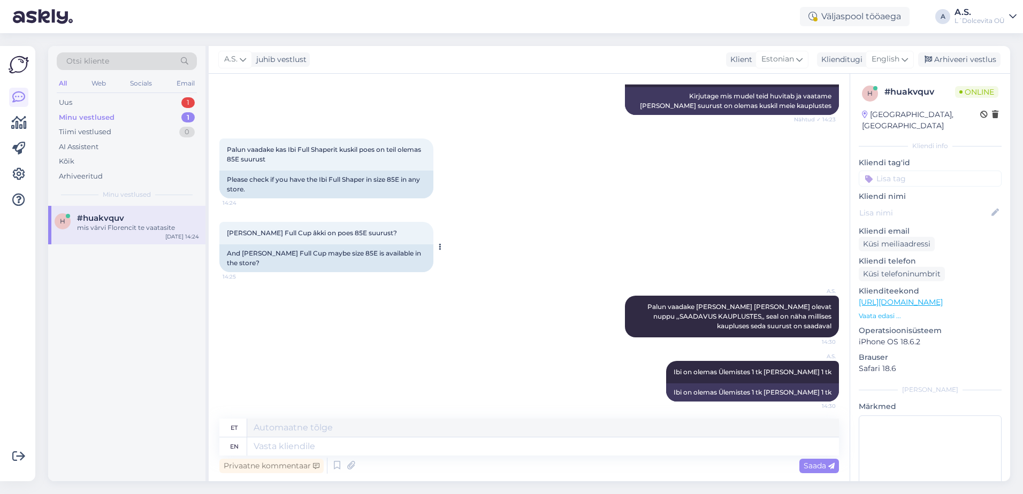
scroll to position [567, 0]
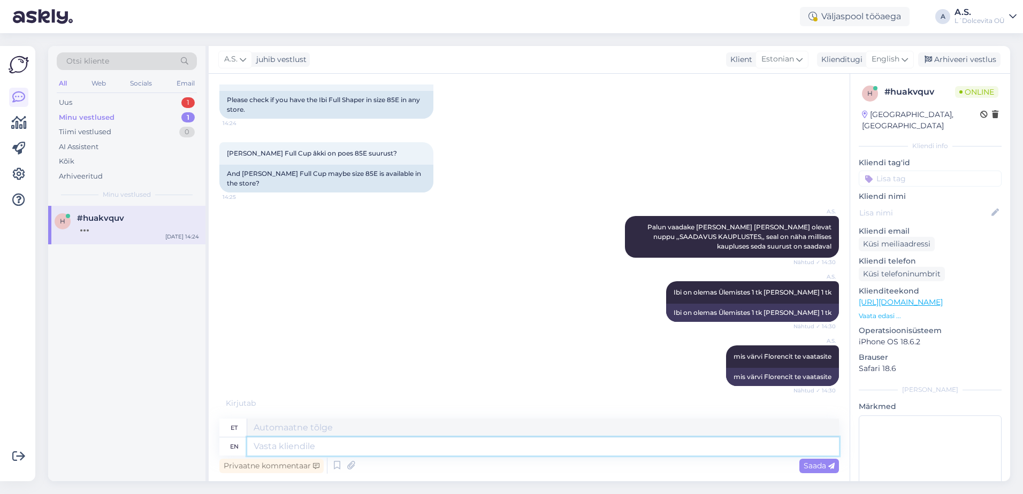
click at [519, 443] on textarea at bounding box center [543, 447] width 592 height 18
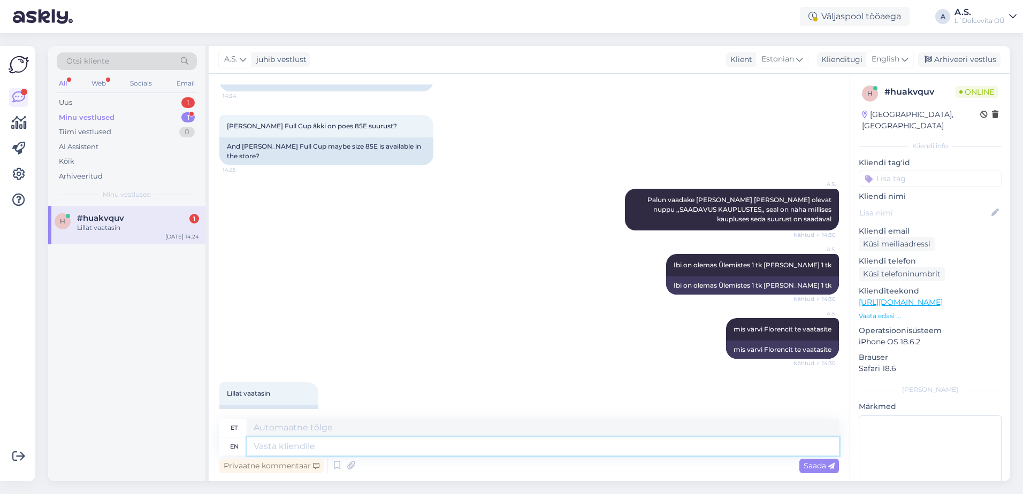
scroll to position [631, 0]
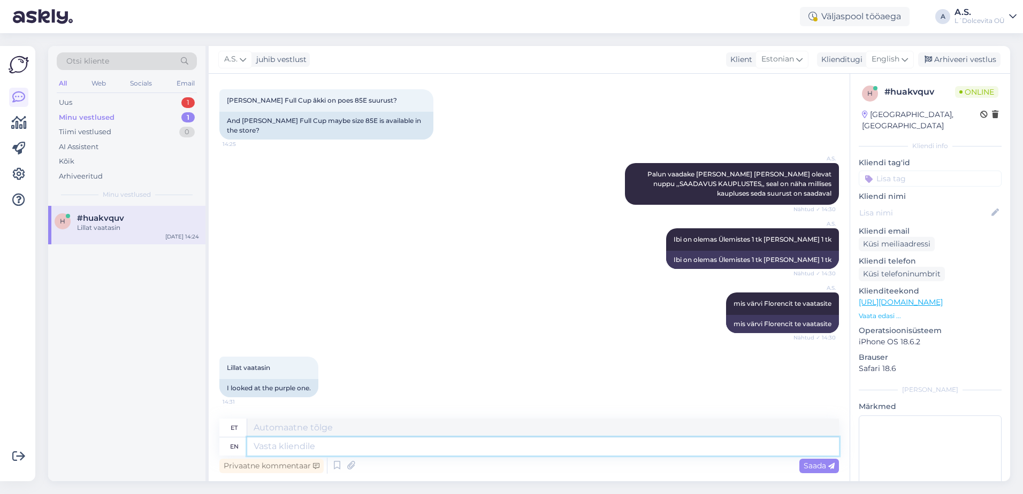
type textarea "m"
click at [262, 441] on textarea at bounding box center [543, 447] width 592 height 18
type textarea "lillat on"
type textarea "lillat"
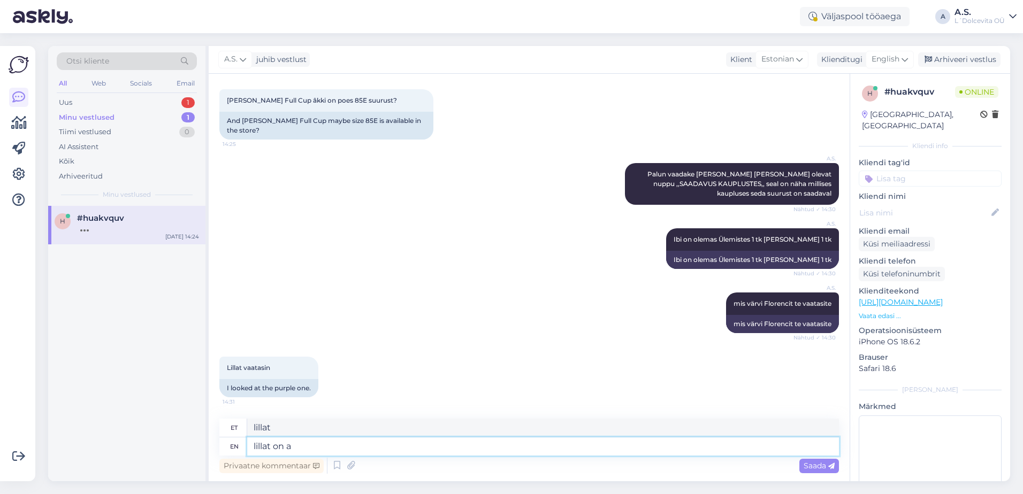
type textarea "lillat on ai"
type textarea "lillat peal"
type textarea "lillat on ainult"
type textarea "lillat ainult"
type textarea "lillat on ainult Tart"
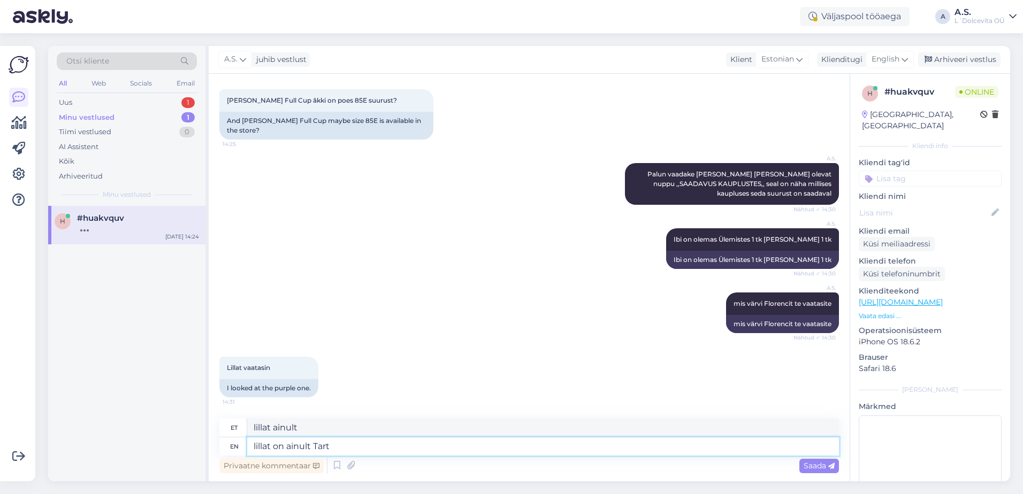
type textarea "lillat ainult Taril"
type textarea "lillat on ainult [GEOGRAPHIC_DATA]"
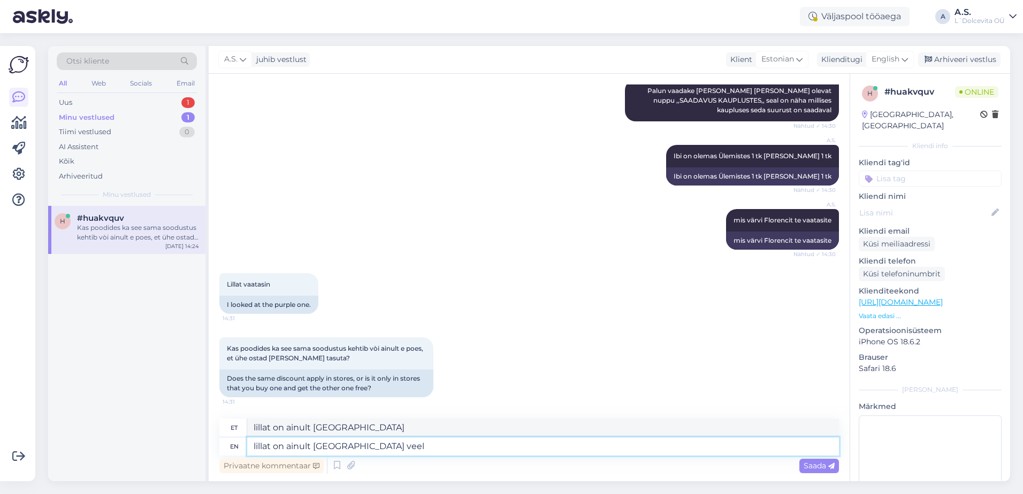
type textarea "lillat on ainult [GEOGRAPHIC_DATA] veel"
type textarea "lillat on ainult [GEOGRAPHIC_DATA] veel hetkel"
type textarea "lillat on ainult [GEOGRAPHIC_DATA] veel hetkel olemas"
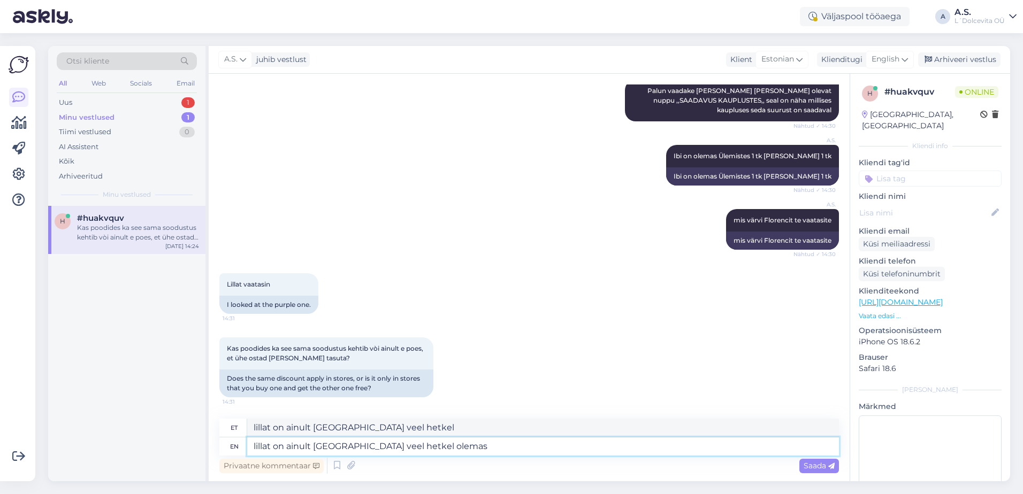
type textarea "lillat on ainult [GEOGRAPHIC_DATA] veel hetkel olemas"
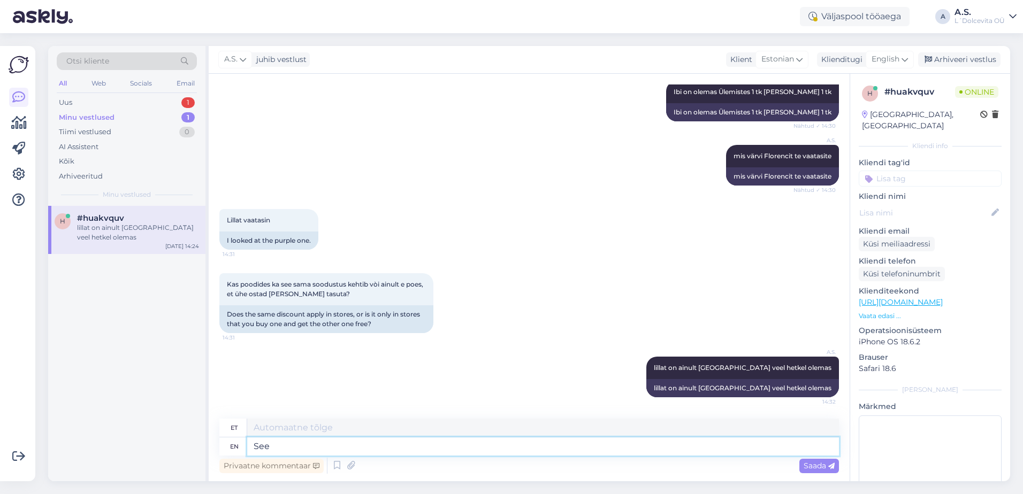
type textarea "See"
type textarea "Vaata"
type textarea "See on ka"
type textarea "Vaata edasi"
type textarea "See on ka"
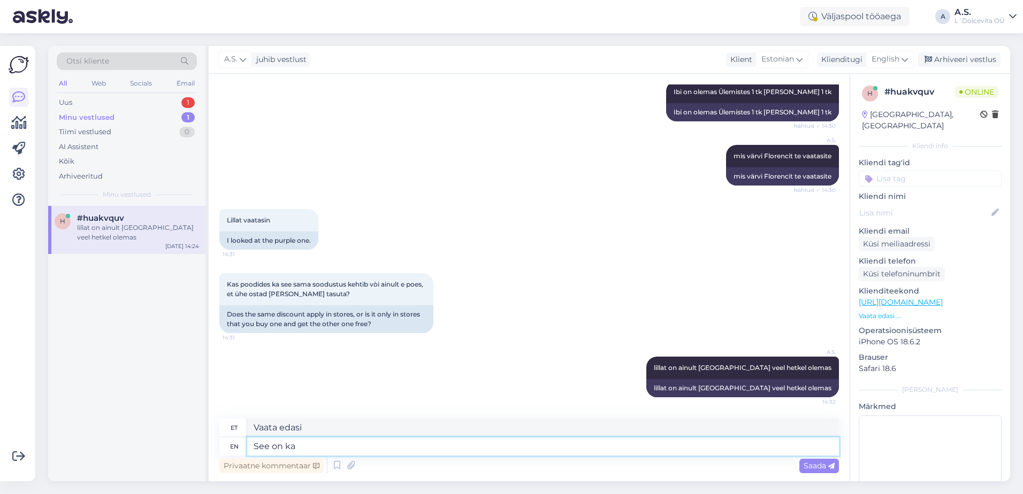
type textarea "Vaata [PERSON_NAME]"
type textarea "See on ka kauplustes"
type textarea "See on ka kauplustes kohapeal"
type textarea "See on ka kaupluste kohapeal"
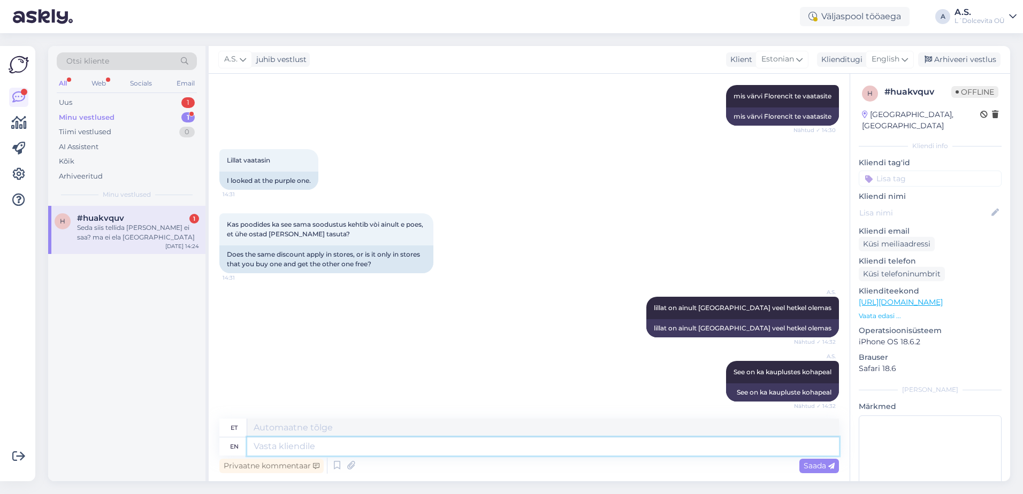
scroll to position [907, 0]
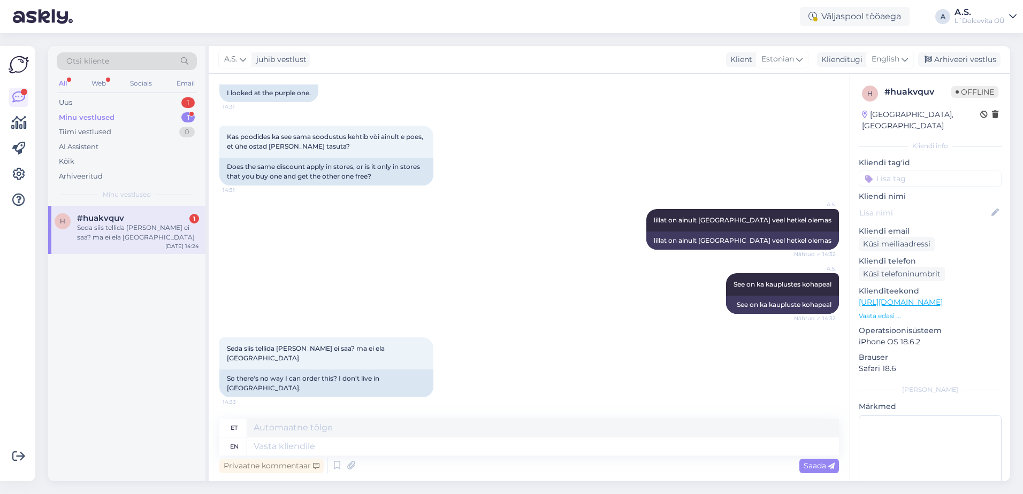
click at [94, 118] on div "Minu vestlused" at bounding box center [87, 117] width 56 height 11
click at [120, 243] on div "h #huakvquv 1 Seda siis tellida kuidagi ei saa? ma ei ela [GEOGRAPHIC_DATA] [DA…" at bounding box center [126, 230] width 157 height 48
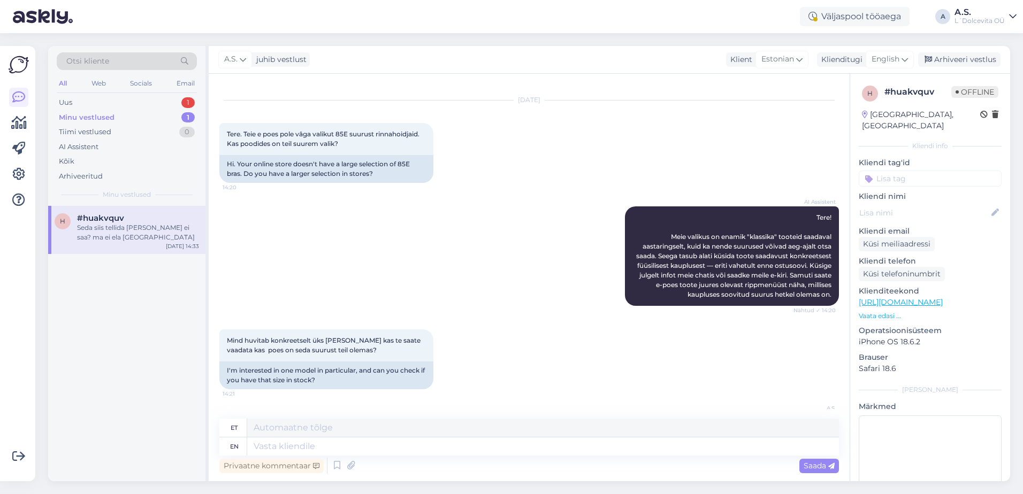
scroll to position [0, 0]
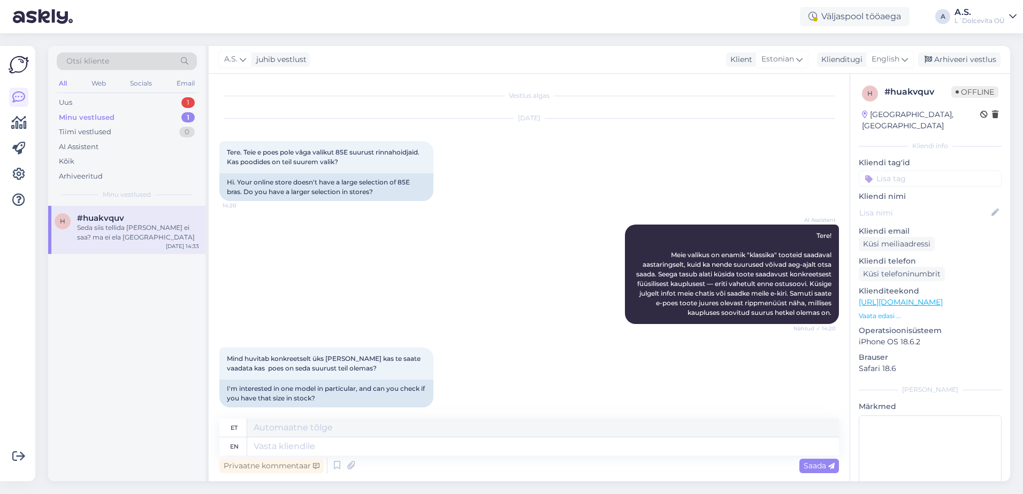
click at [95, 121] on div "Minu vestlused" at bounding box center [87, 117] width 56 height 11
click at [87, 105] on div "Uus 1" at bounding box center [127, 102] width 140 height 15
click at [116, 227] on div "Re: [PERSON_NAME]" at bounding box center [138, 228] width 122 height 10
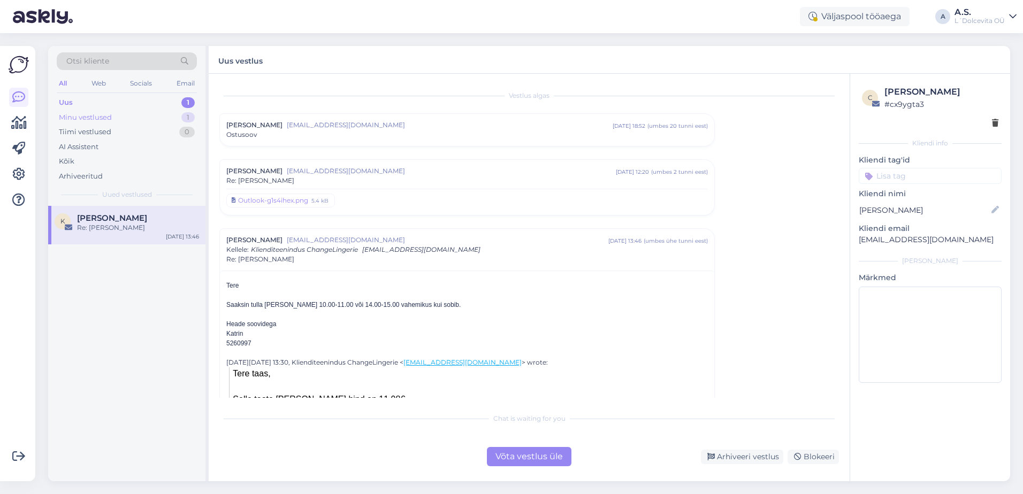
click at [108, 118] on div "Minu vestlused" at bounding box center [85, 117] width 53 height 11
click at [111, 112] on div "Minu vestlused" at bounding box center [87, 117] width 56 height 11
click at [127, 245] on div "h #huakvquv Seda siis tellida [PERSON_NAME] ei saa? ma ei ela [GEOGRAPHIC_DATA]…" at bounding box center [126, 230] width 157 height 48
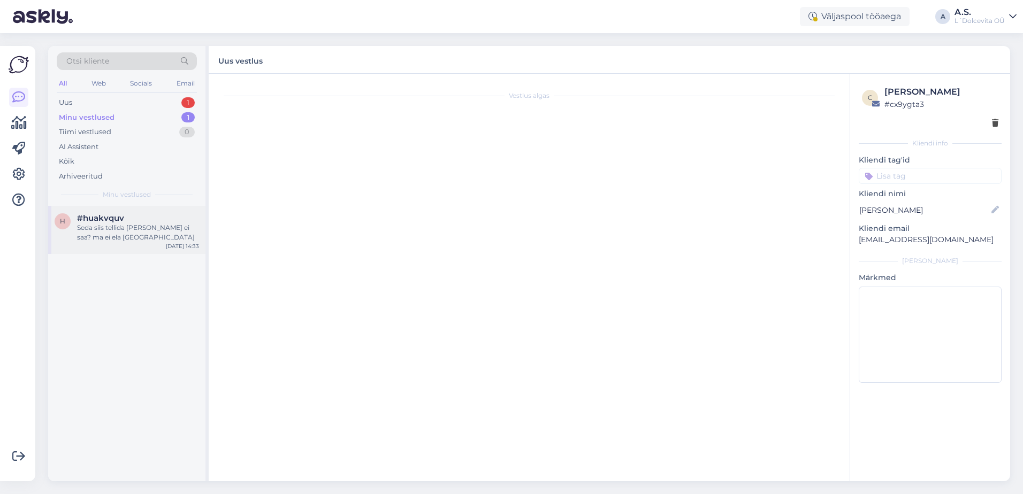
scroll to position [907, 0]
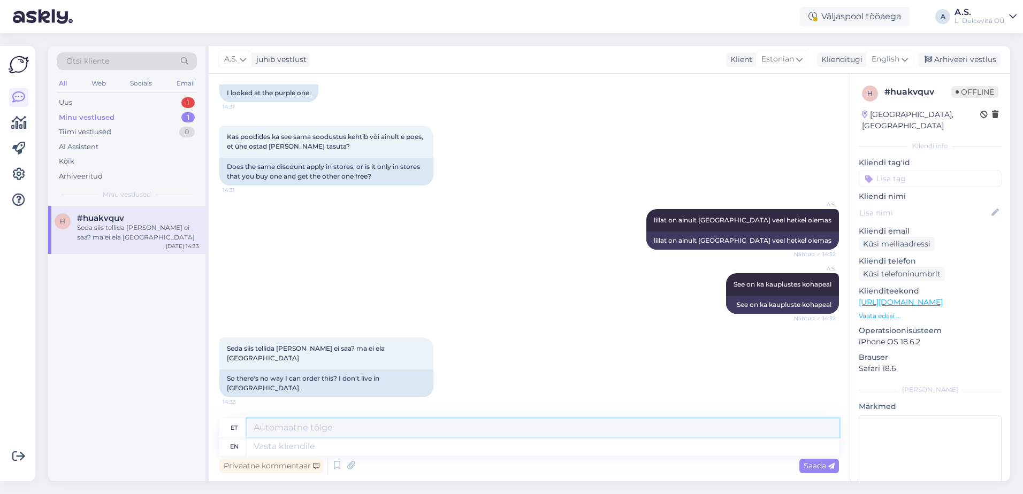
click at [361, 430] on textarea at bounding box center [543, 428] width 592 height 18
drag, startPoint x: 453, startPoint y: 428, endPoint x: 228, endPoint y: 428, distance: 225.3
click at [228, 428] on div "et [PERSON_NAME] on [PERSON_NAME] ostusoov, siis saame ikka tellida" at bounding box center [529, 428] width 620 height 19
type textarea "Kui on [PERSON_NAME] ostusoov, siis saame ikka tellida"
click at [307, 447] on textarea at bounding box center [543, 447] width 592 height 18
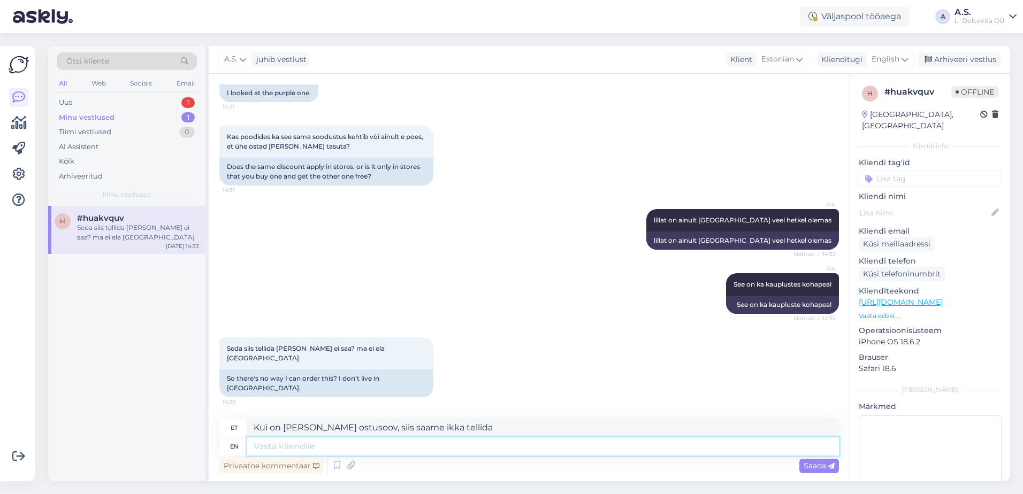
paste textarea "Kui on [PERSON_NAME] ostusoov, siis saame ikka tellida"
type textarea "Kui on [PERSON_NAME] ostusoov, siis saame ikka tellida"
drag, startPoint x: 461, startPoint y: 424, endPoint x: 256, endPoint y: 424, distance: 205.5
click at [256, 424] on textarea "Kui on [PERSON_NAME] ostusoov, siis saame ikka tellida" at bounding box center [543, 428] width 592 height 18
click at [460, 451] on textarea "Kui on [PERSON_NAME] ostusoov, siis saame ikka tellida" at bounding box center [543, 447] width 592 height 18
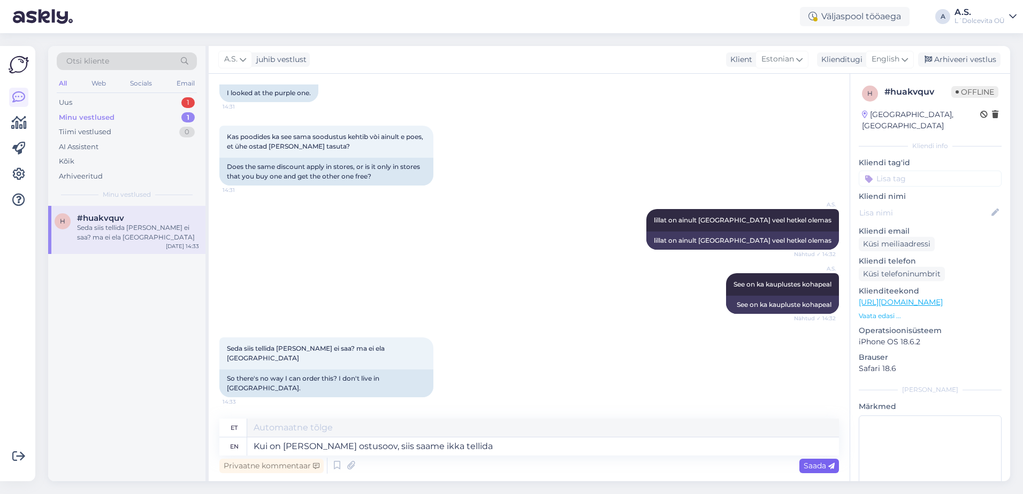
click at [804, 468] on span "Saada" at bounding box center [819, 466] width 31 height 10
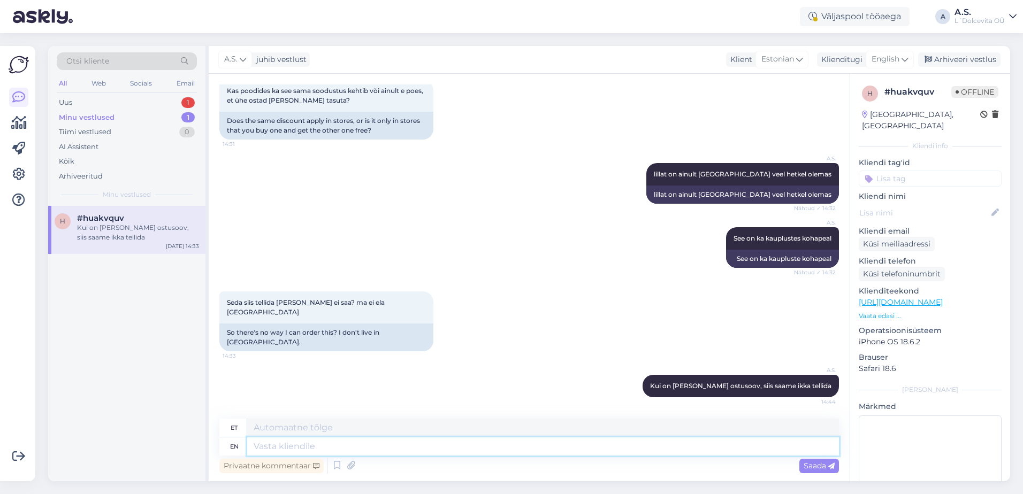
click at [344, 447] on textarea at bounding box center [543, 447] width 592 height 18
click at [498, 325] on div "Seda siis tellida [PERSON_NAME] ei saa? ma ei ela [GEOGRAPHIC_DATA] 14:33 So th…" at bounding box center [529, 321] width 620 height 83
click at [345, 431] on textarea at bounding box center [543, 428] width 592 height 18
click at [140, 103] on div "Uus 1" at bounding box center [127, 102] width 140 height 15
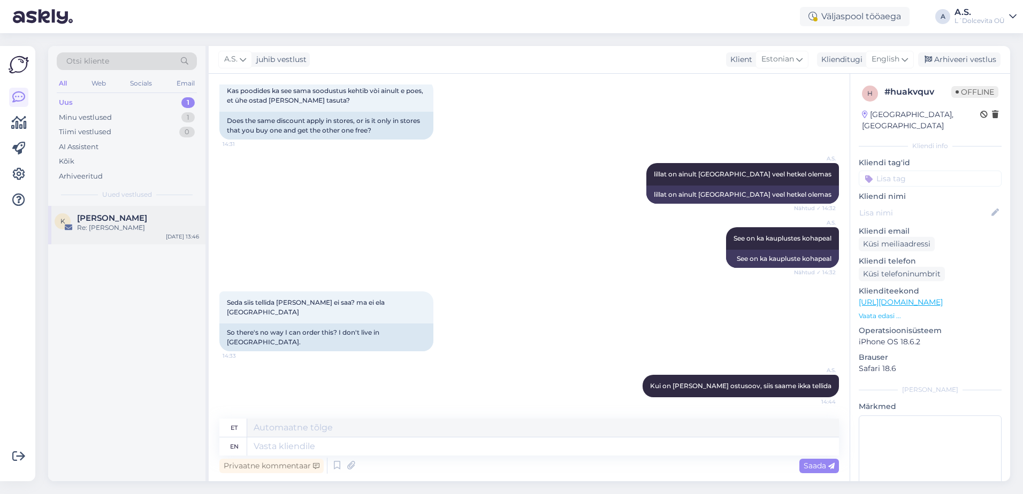
click at [146, 227] on div "Re: [PERSON_NAME]" at bounding box center [138, 228] width 122 height 10
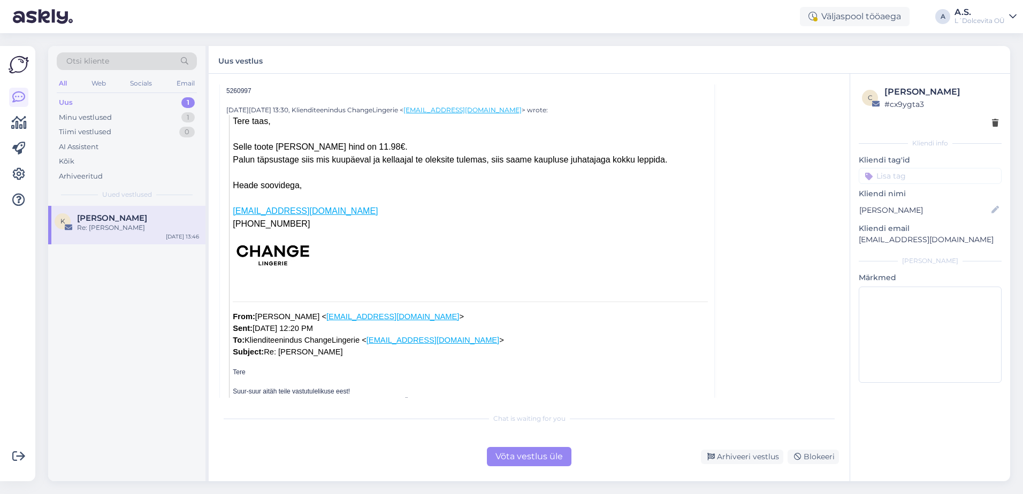
scroll to position [268, 0]
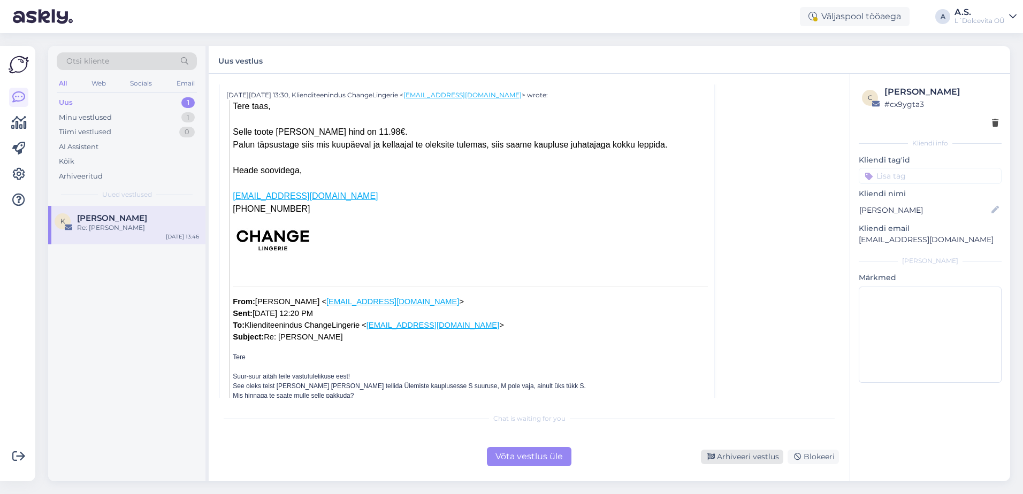
click at [766, 461] on div "Arhiveeri vestlus" at bounding box center [742, 457] width 82 height 14
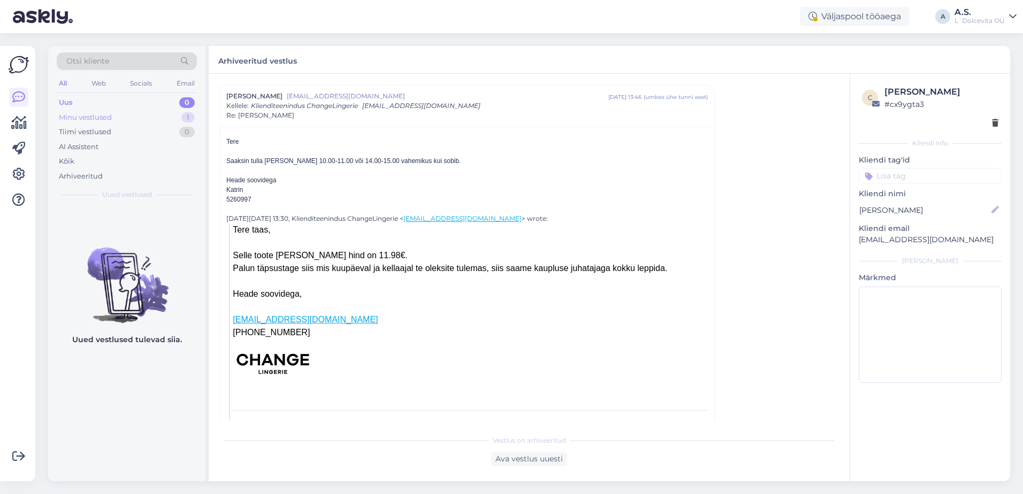
click at [101, 114] on div "Minu vestlused" at bounding box center [85, 117] width 53 height 11
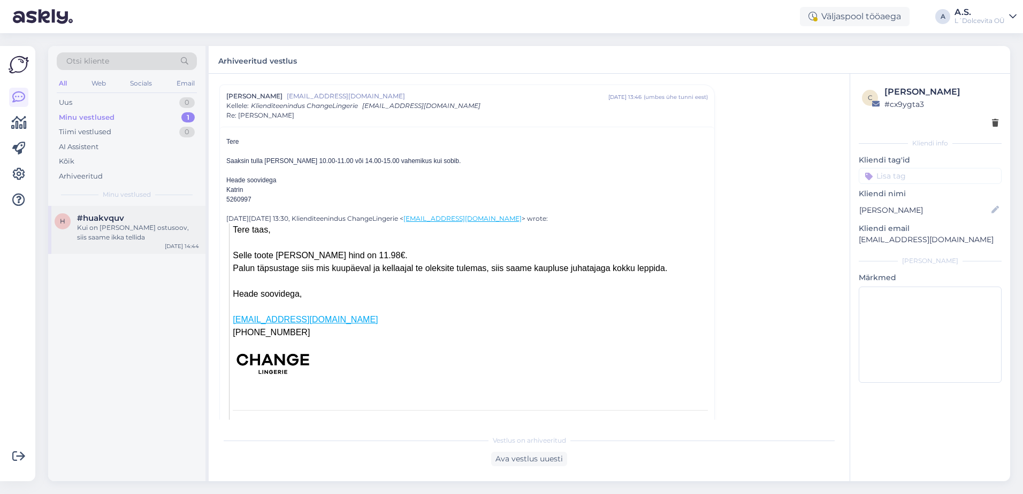
click at [125, 241] on div "Kui on [PERSON_NAME] ostusoov, siis saame ikka tellida" at bounding box center [138, 232] width 122 height 19
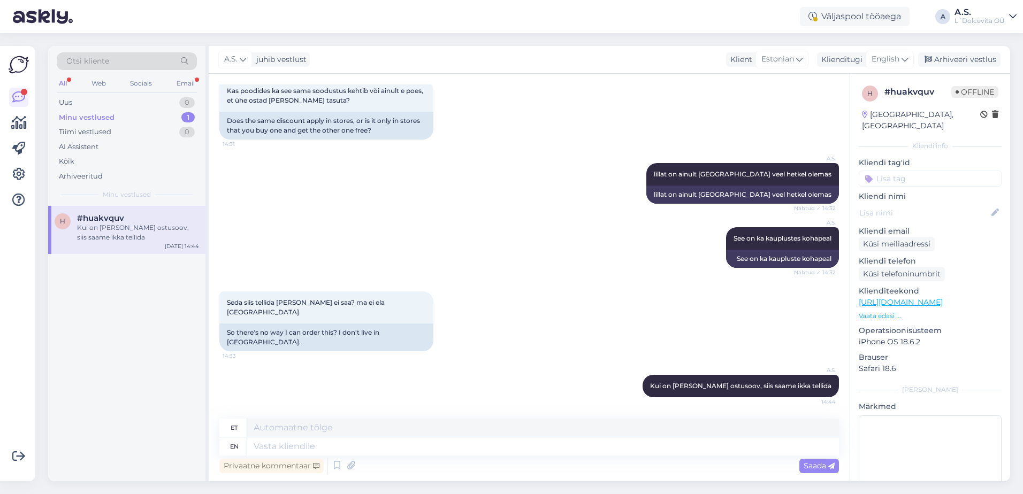
click at [71, 118] on div "Minu vestlused" at bounding box center [87, 117] width 56 height 11
click at [130, 249] on div "h #huakvquv Kui on [PERSON_NAME] ostusoov, siis saame ikka tellida [DATE] 14:44" at bounding box center [126, 230] width 157 height 48
click at [972, 60] on div "Arhiveeri vestlus" at bounding box center [959, 59] width 82 height 14
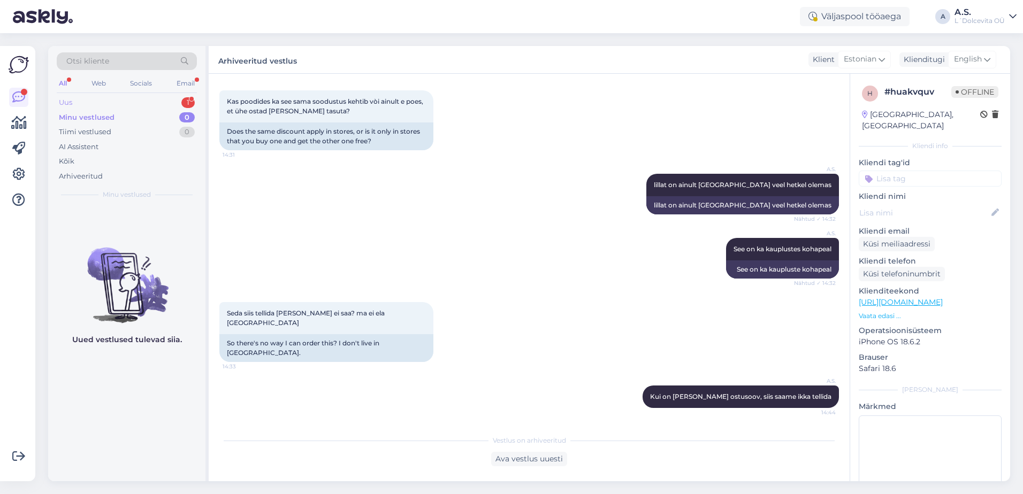
click at [106, 98] on div "Uus 1" at bounding box center [127, 102] width 140 height 15
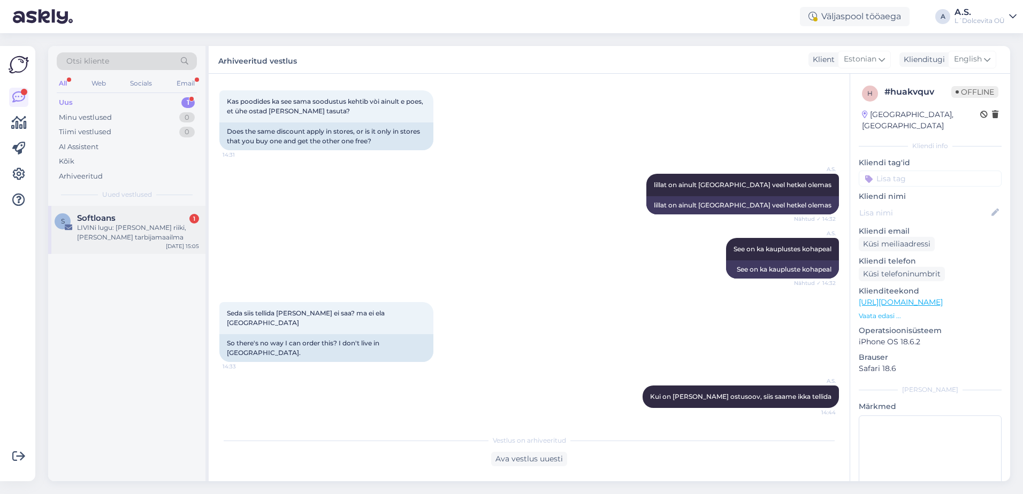
click at [165, 252] on div "S Softloans 1 LIVINi lugu: [PERSON_NAME] riiki, [PERSON_NAME] tarbijamaailma [D…" at bounding box center [126, 230] width 157 height 48
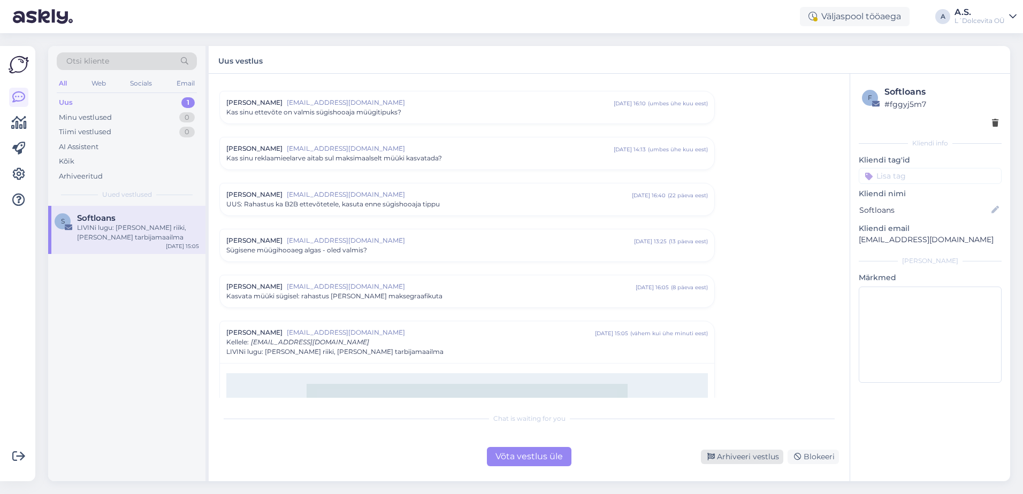
click at [756, 461] on div "Arhiveeri vestlus" at bounding box center [742, 457] width 82 height 14
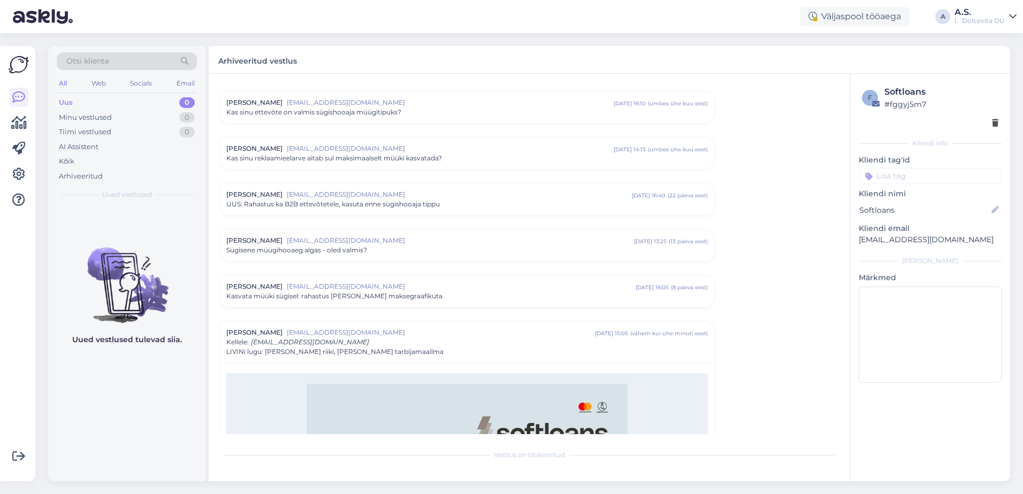
scroll to position [443, 0]
